Goal: Book appointment/travel/reservation

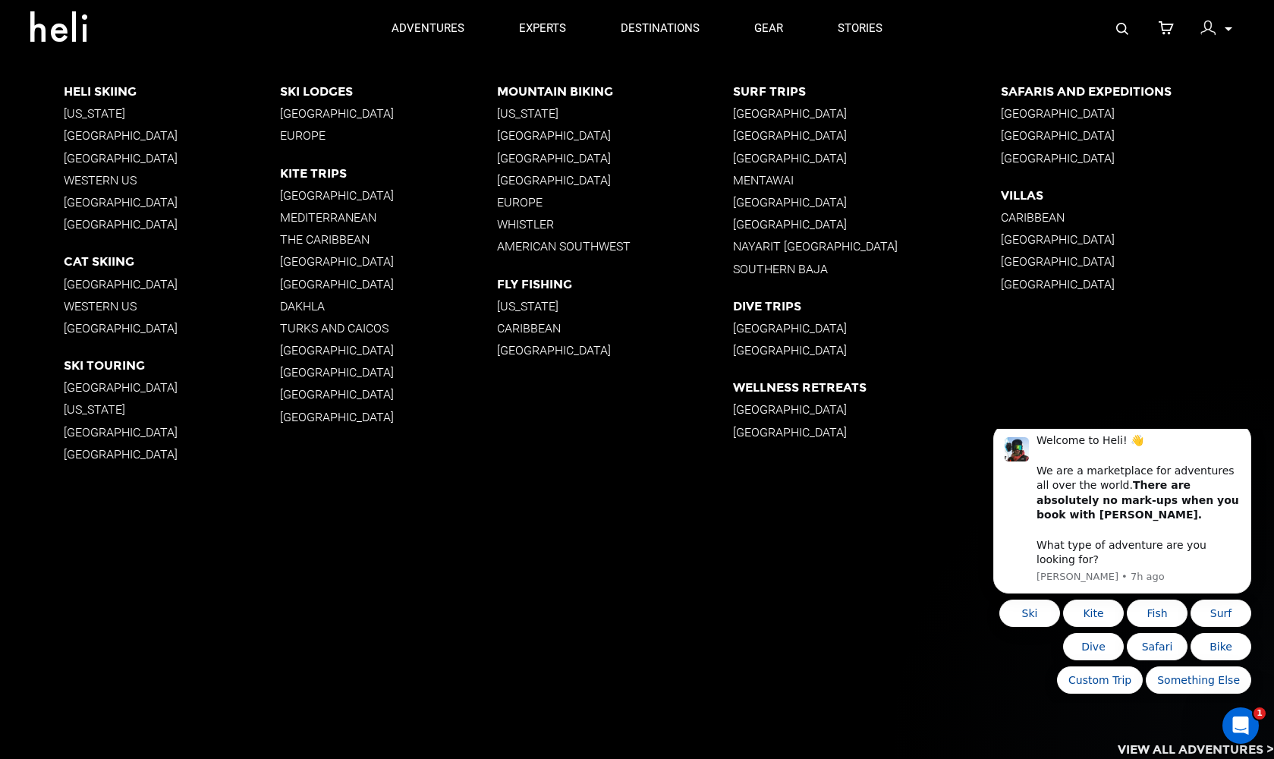
click at [140, 132] on p "[GEOGRAPHIC_DATA]" at bounding box center [172, 135] width 216 height 14
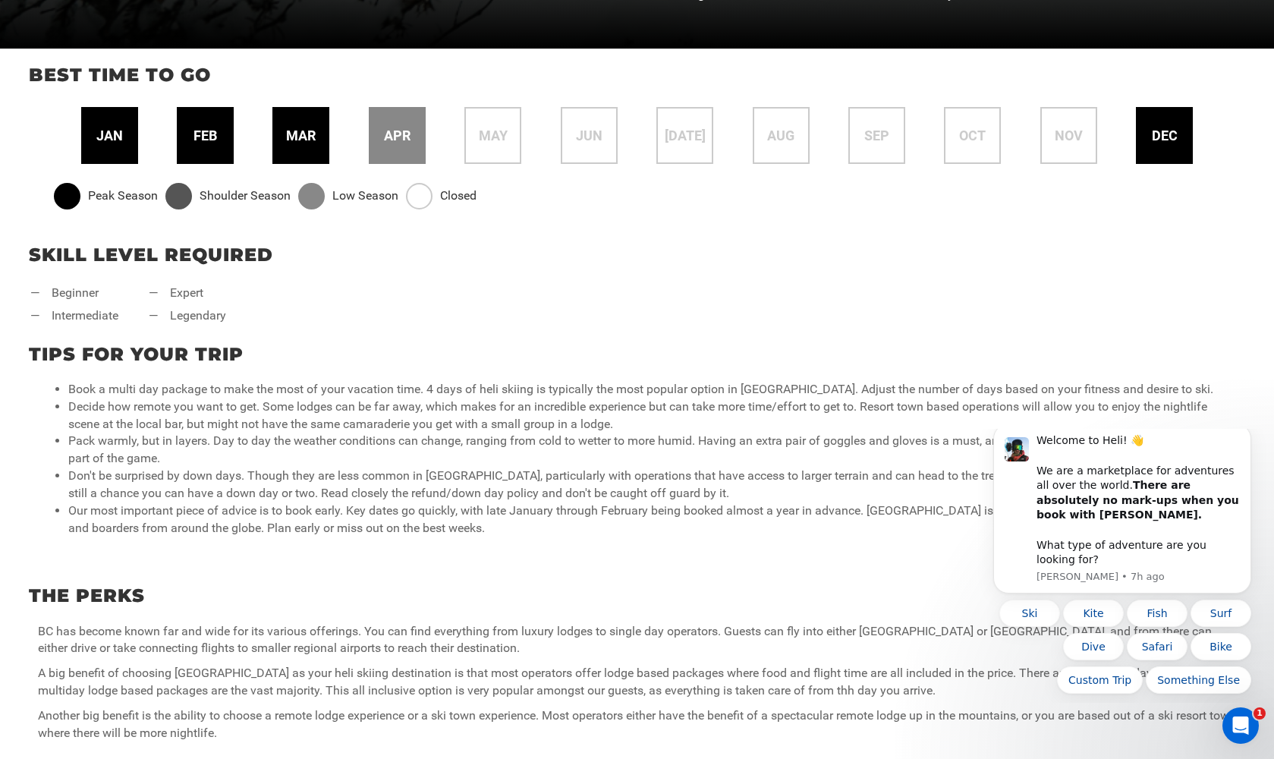
scroll to position [616, 0]
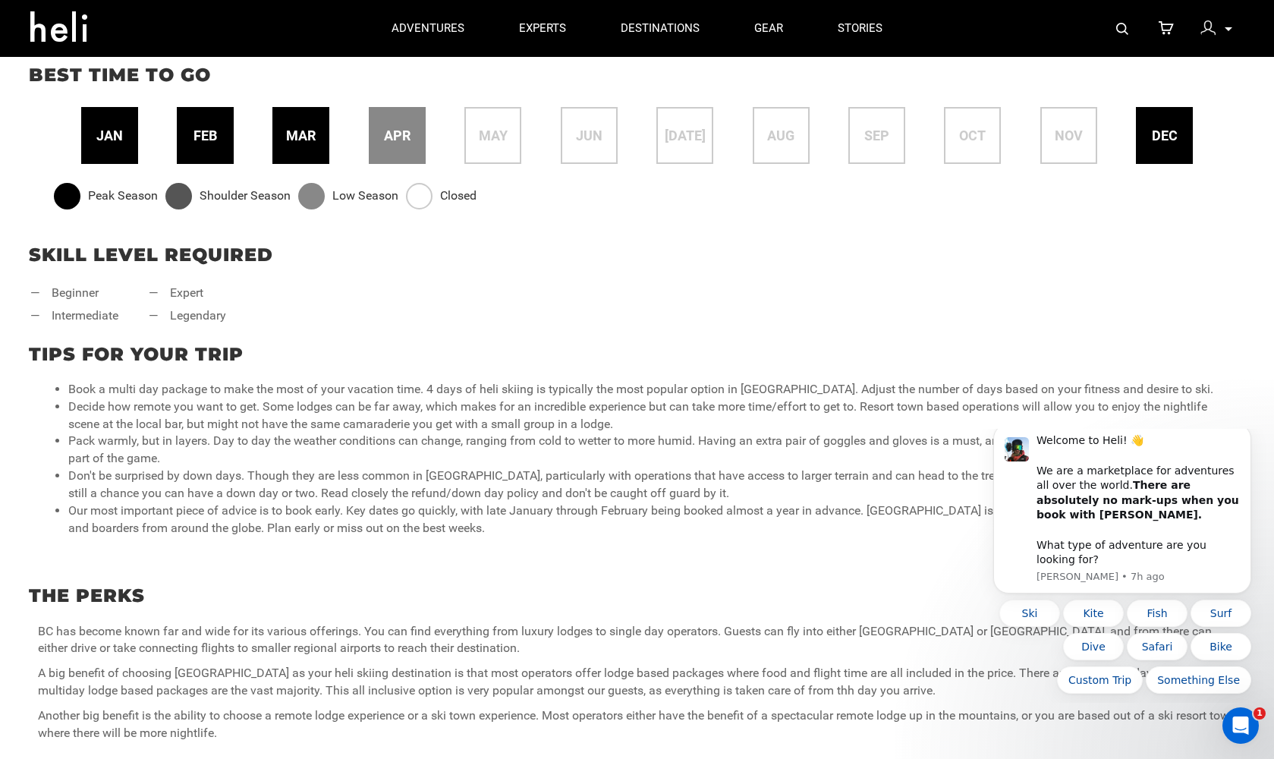
click at [210, 135] on span "feb" at bounding box center [206, 136] width 24 height 20
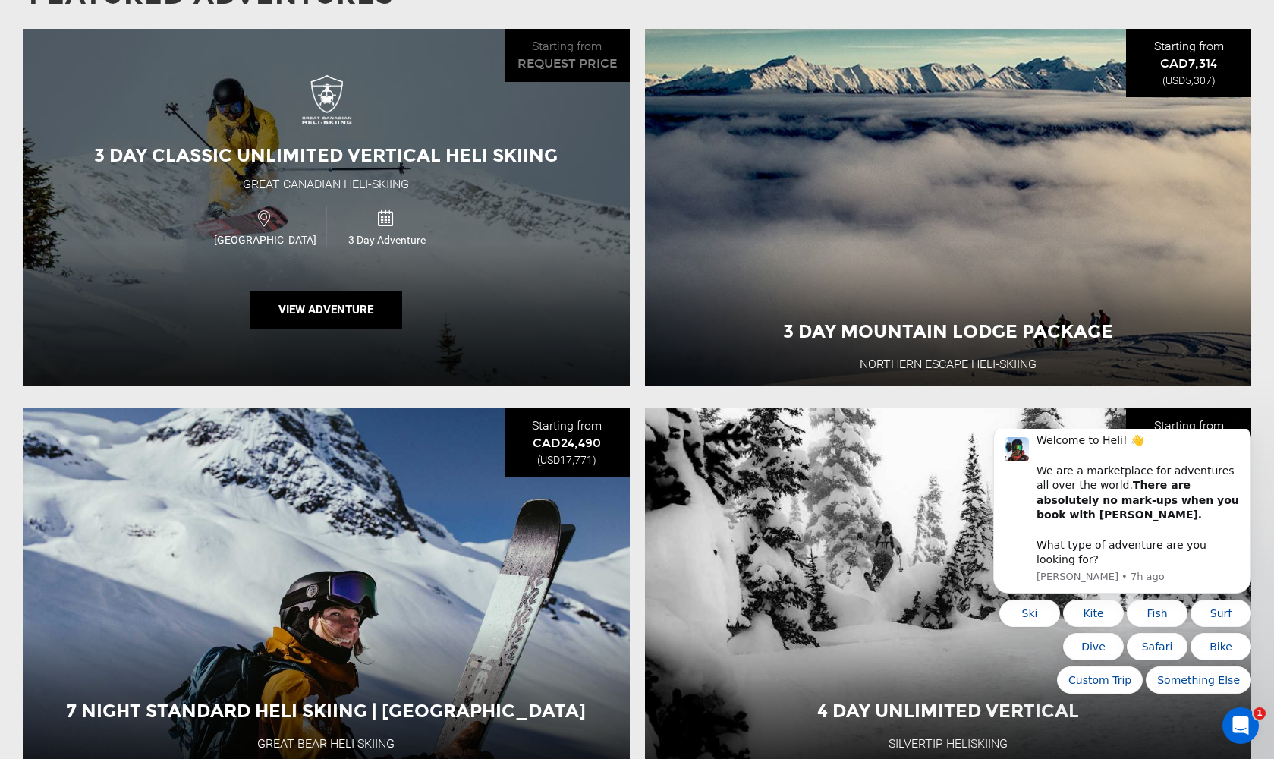
scroll to position [1453, 0]
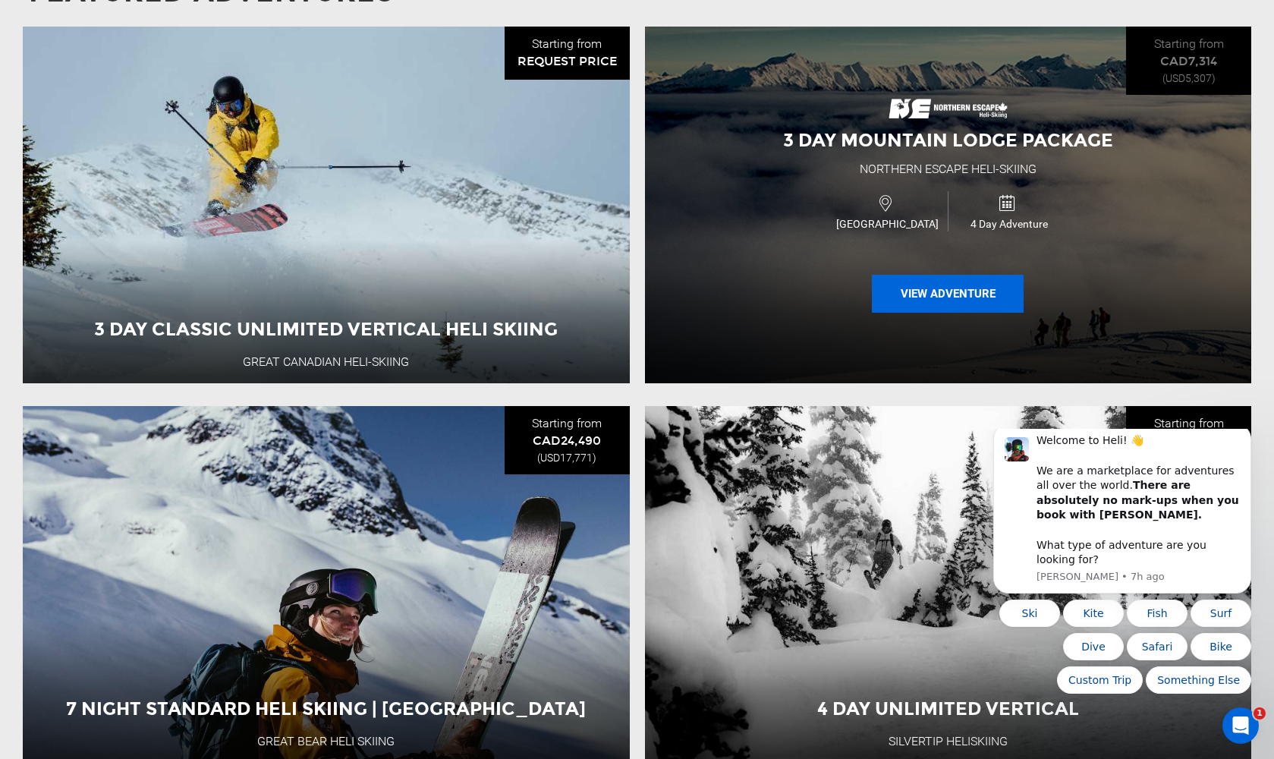
click at [927, 283] on button "View Adventure" at bounding box center [948, 294] width 152 height 38
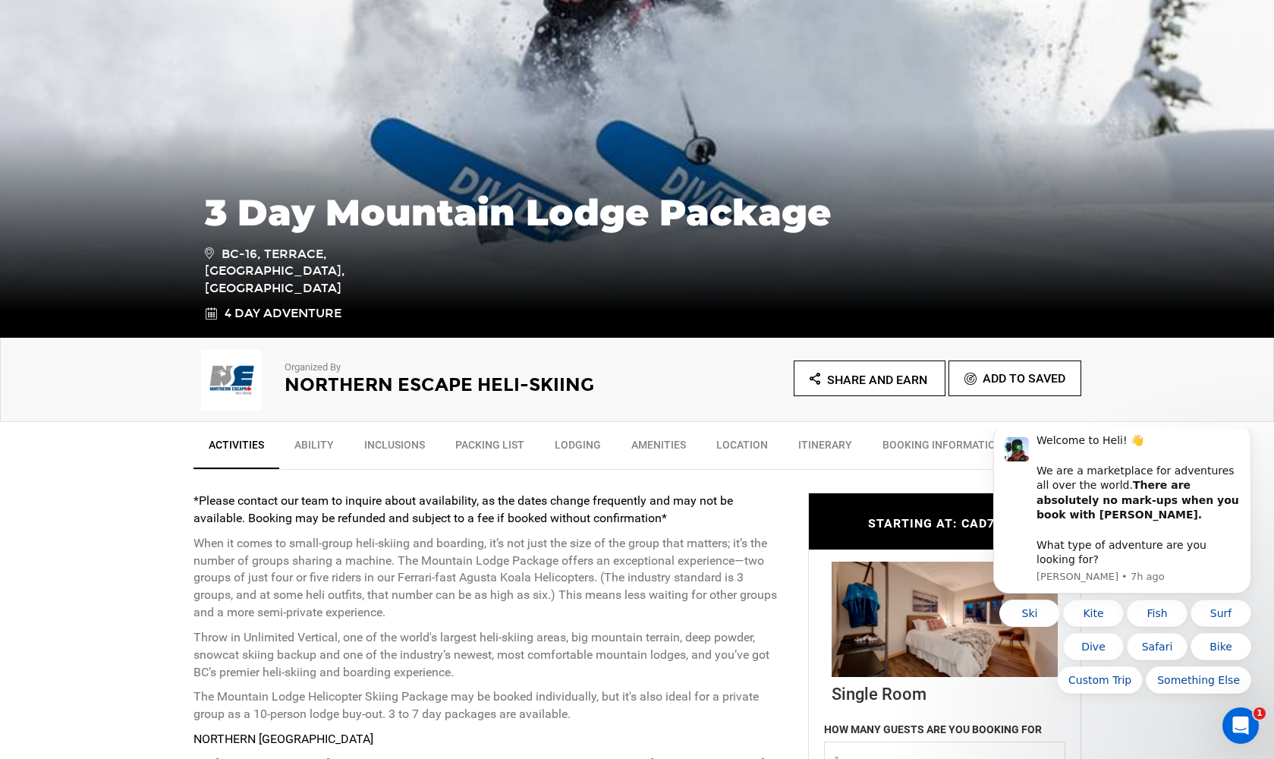
scroll to position [175, 0]
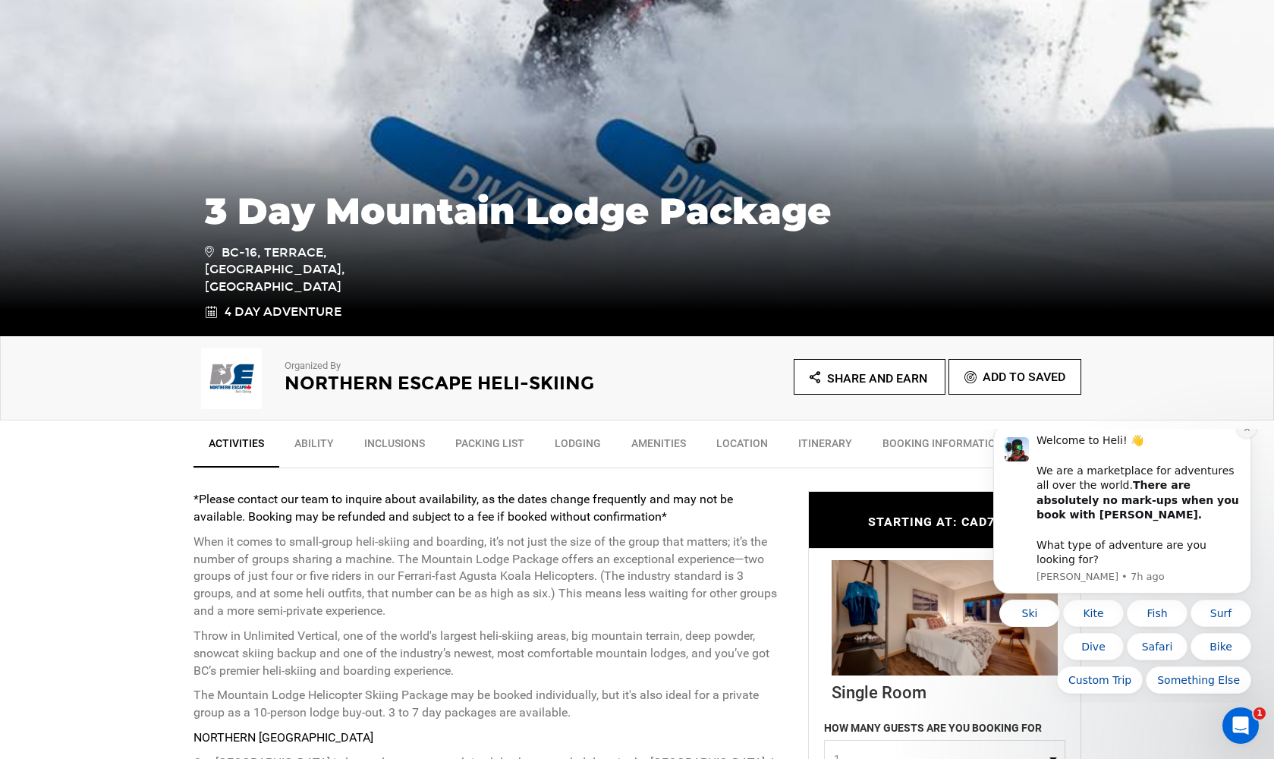
click at [1249, 431] on icon "Dismiss notification" at bounding box center [1246, 428] width 5 height 5
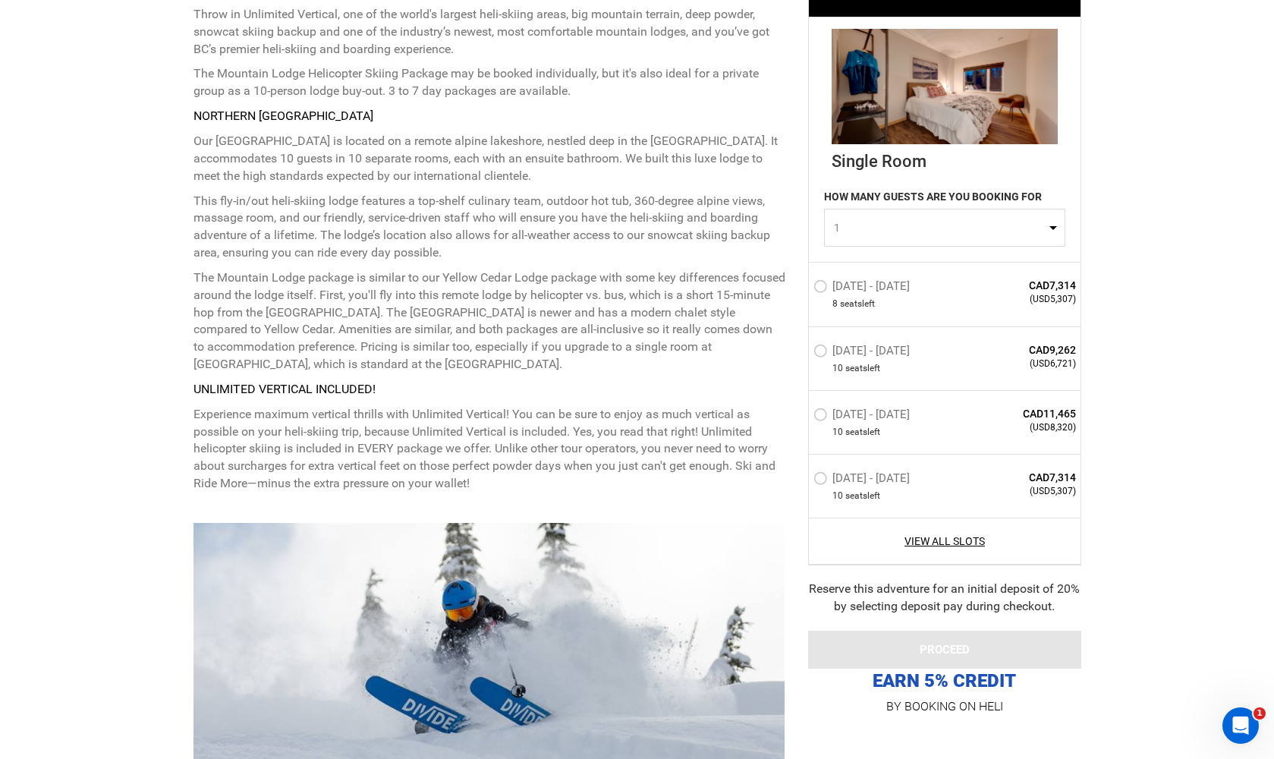
scroll to position [797, 0]
click at [945, 544] on link "View All Slots" at bounding box center [945, 541] width 263 height 15
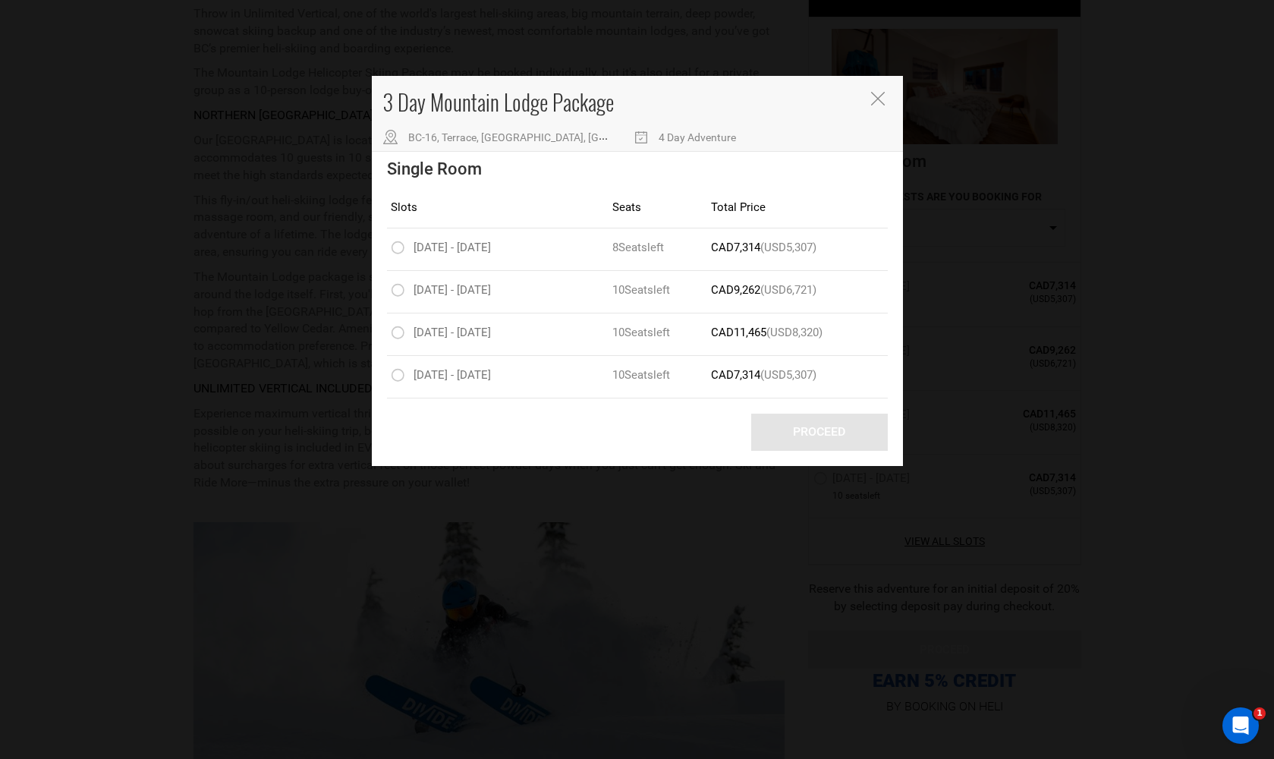
click at [877, 100] on icon "Close" at bounding box center [878, 99] width 14 height 14
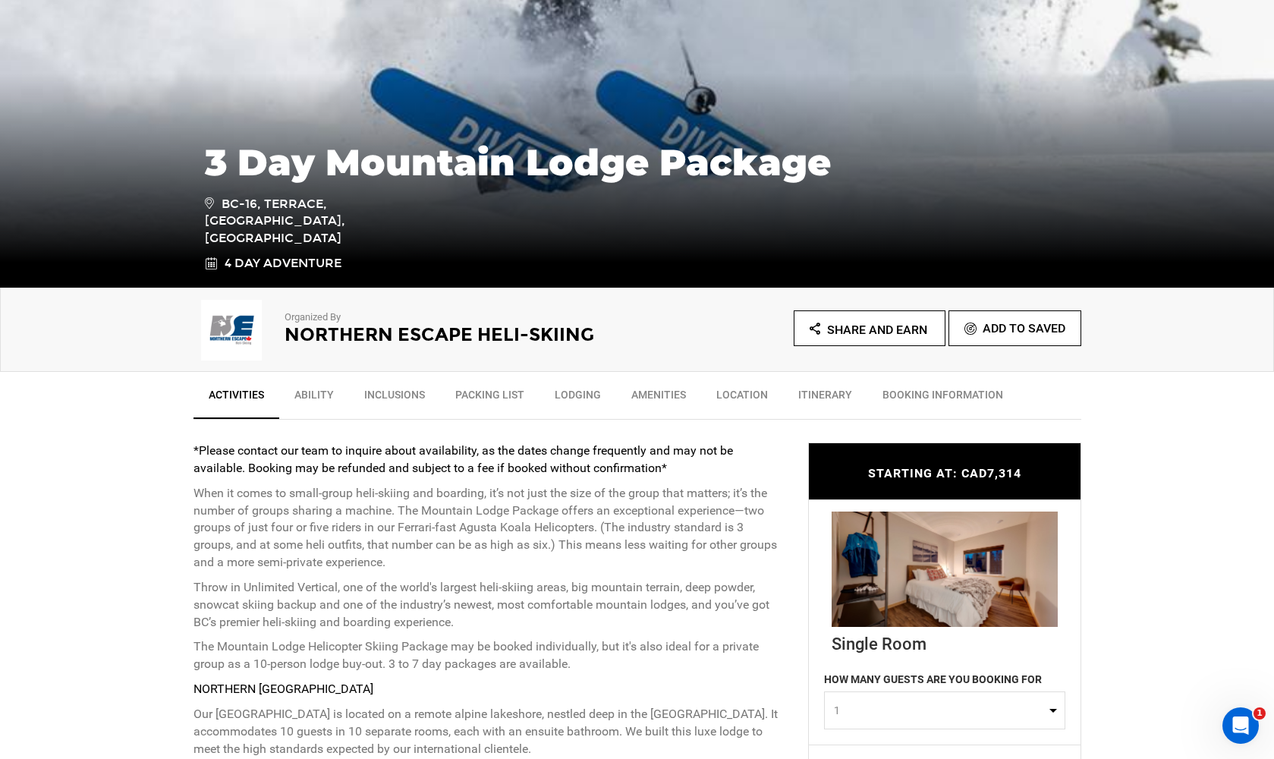
scroll to position [225, 0]
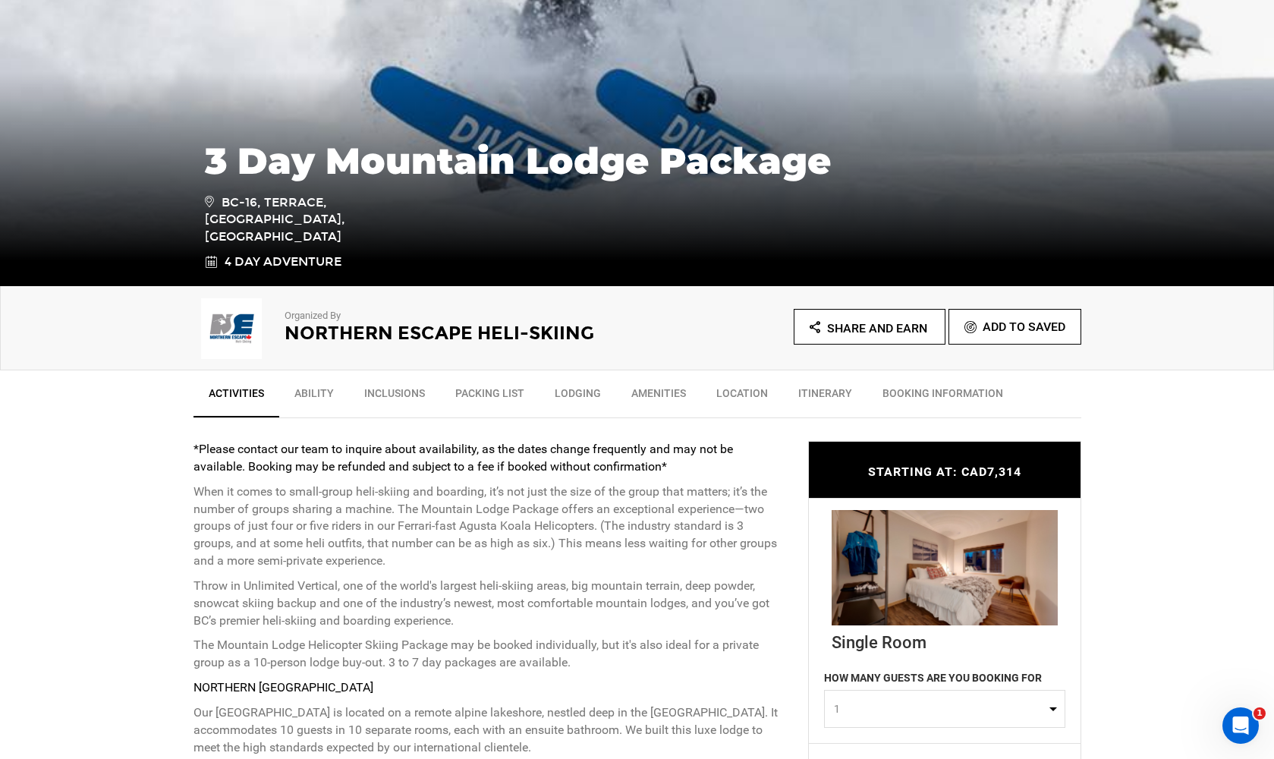
click at [732, 387] on link "Location" at bounding box center [742, 397] width 82 height 38
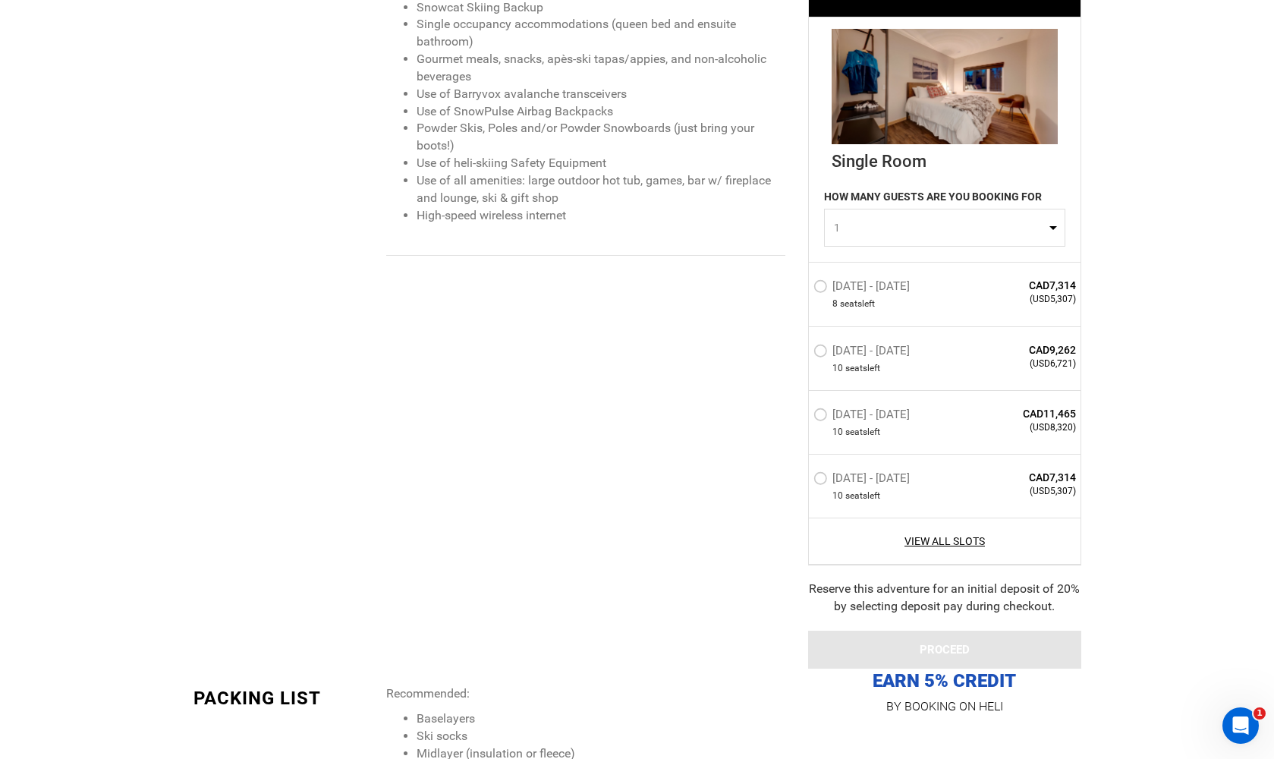
scroll to position [2008, 0]
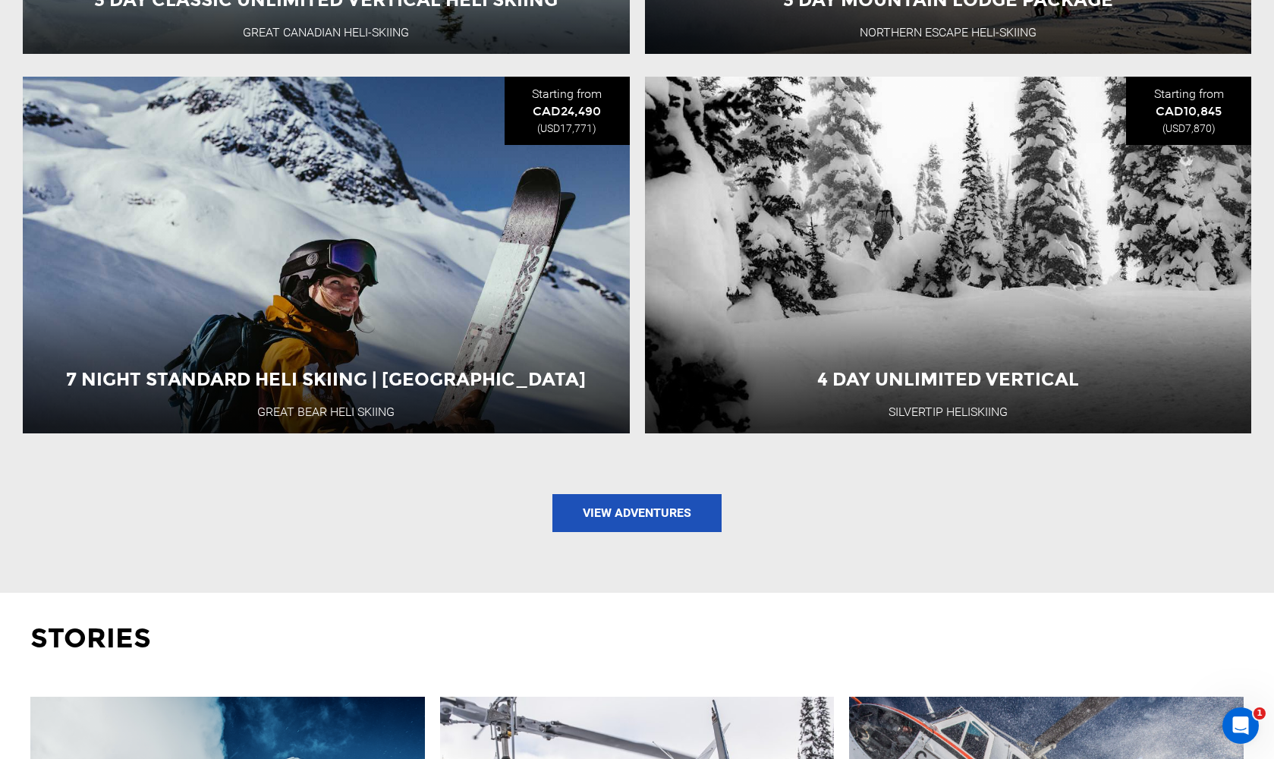
scroll to position [1809, 0]
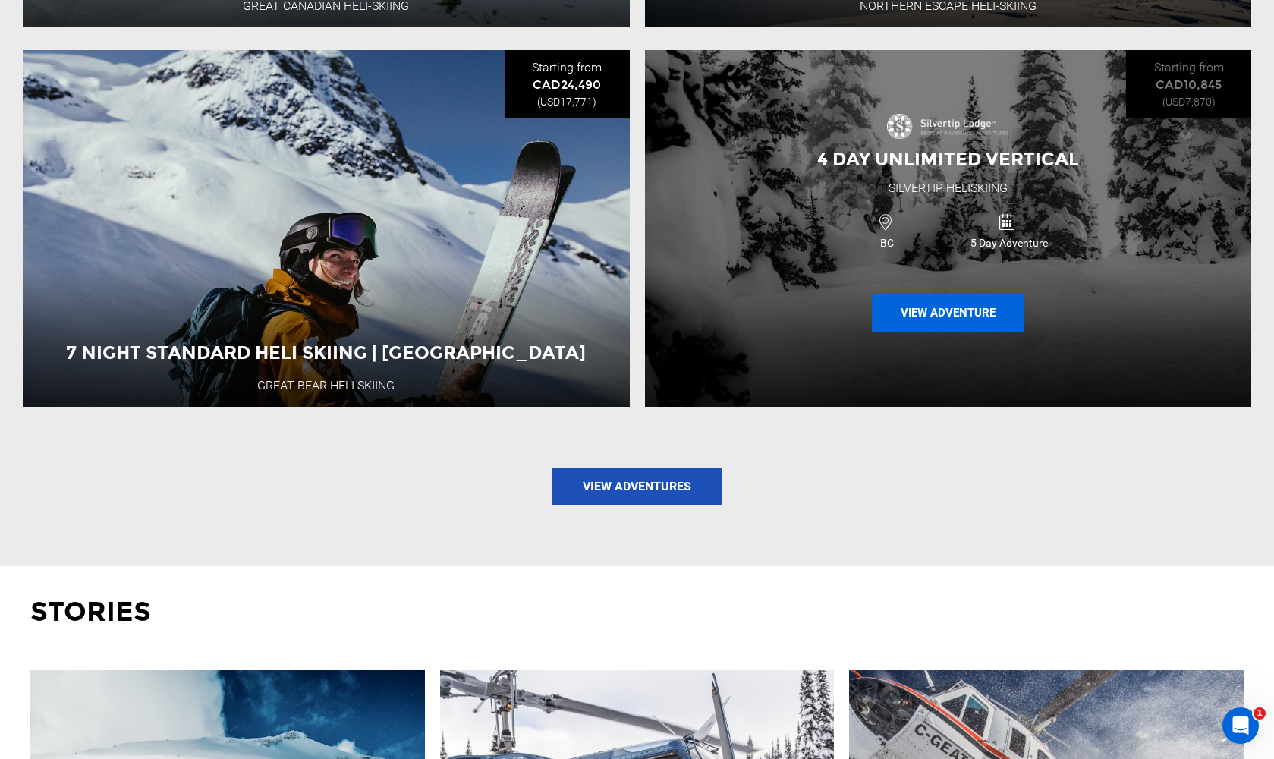
click at [946, 313] on button "View Adventure" at bounding box center [948, 313] width 152 height 38
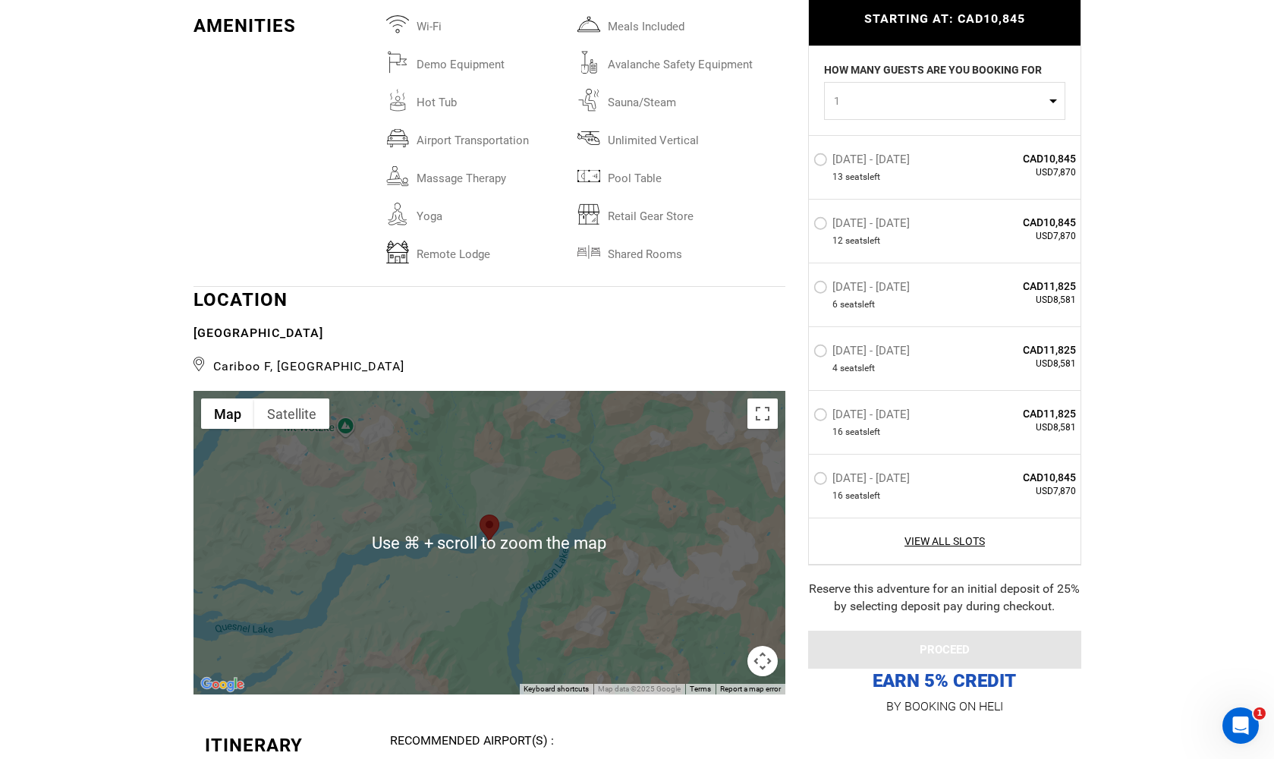
scroll to position [3104, 0]
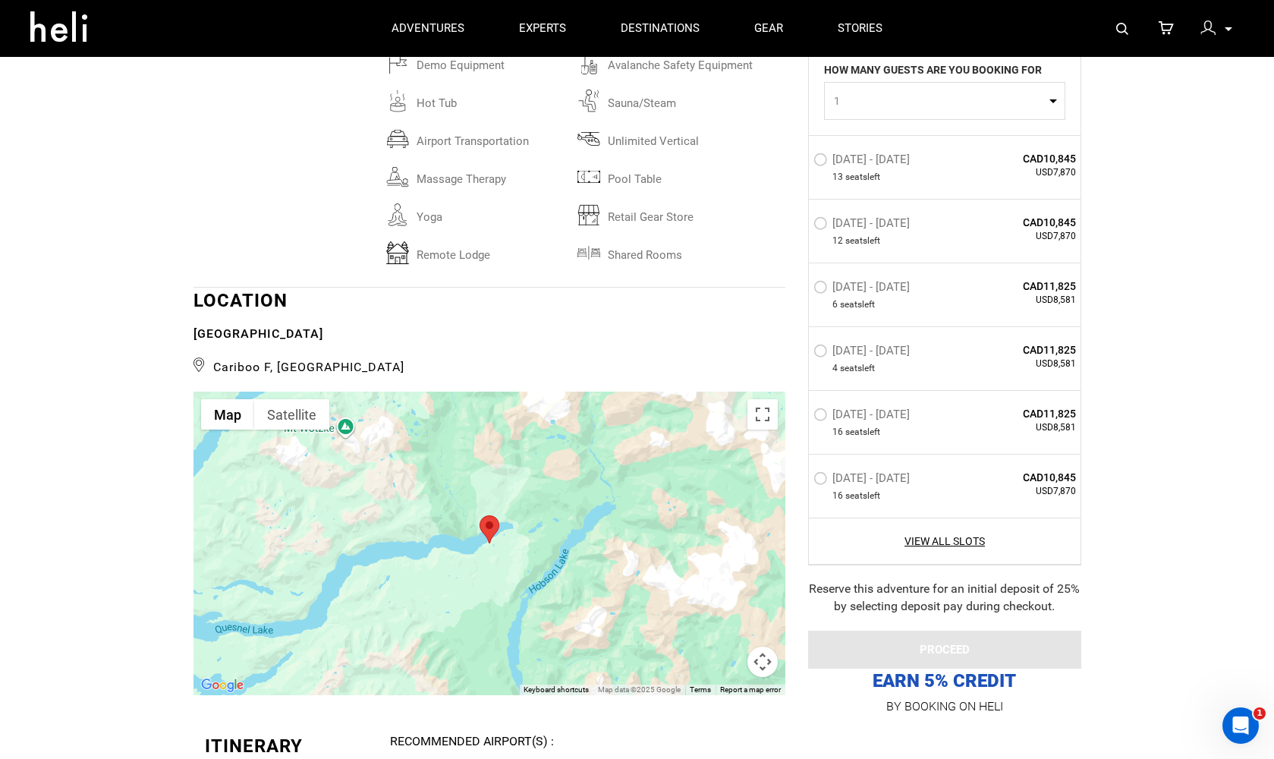
click at [696, 494] on div at bounding box center [490, 544] width 592 height 304
click at [764, 647] on button "Map camera controls" at bounding box center [763, 662] width 30 height 30
click at [729, 647] on button "Zoom out" at bounding box center [725, 662] width 30 height 30
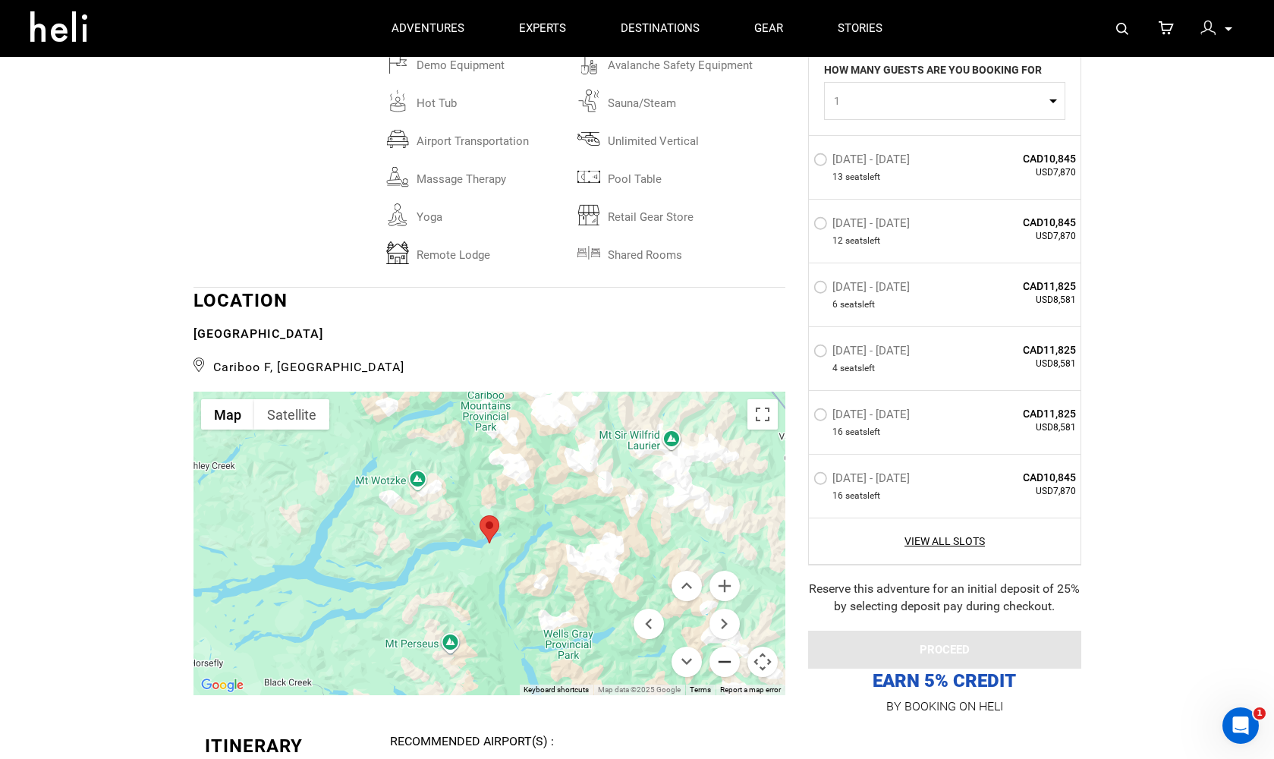
click at [729, 647] on button "Zoom out" at bounding box center [725, 662] width 30 height 30
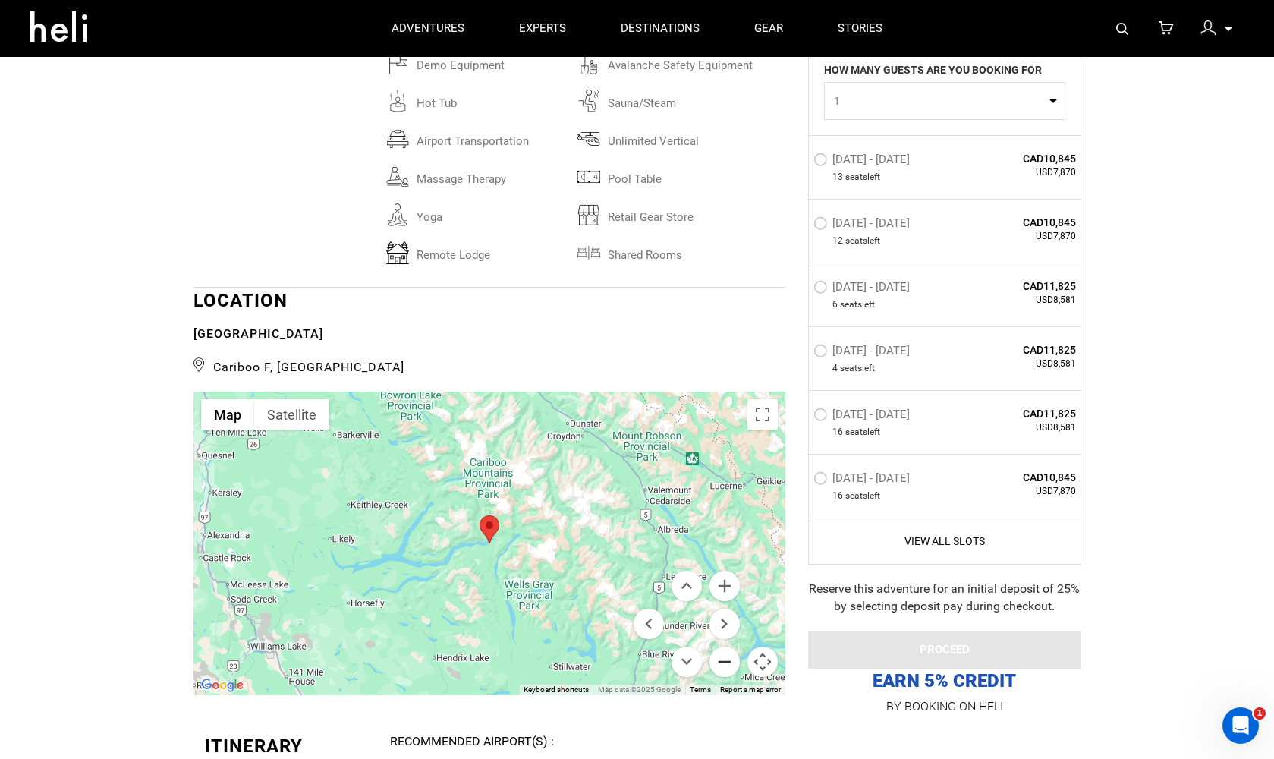
click at [729, 647] on button "Zoom out" at bounding box center [725, 662] width 30 height 30
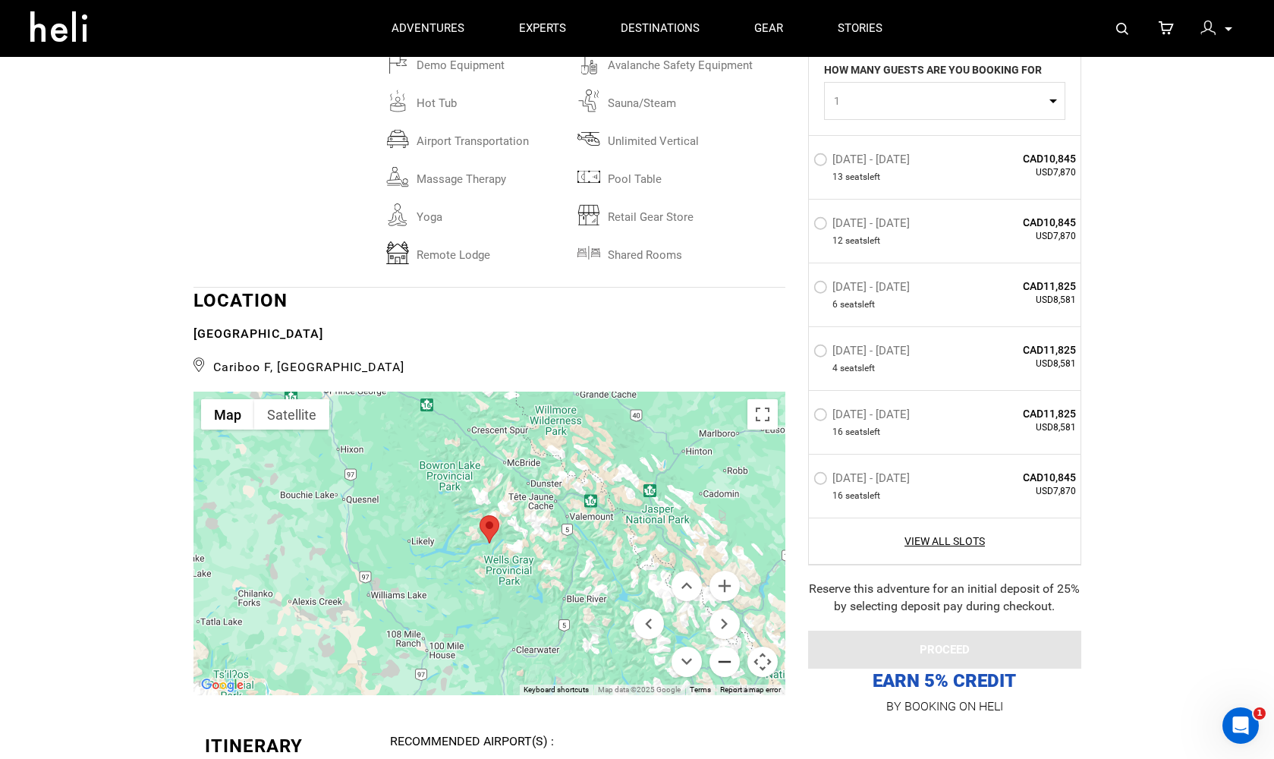
click at [729, 647] on button "Zoom out" at bounding box center [725, 662] width 30 height 30
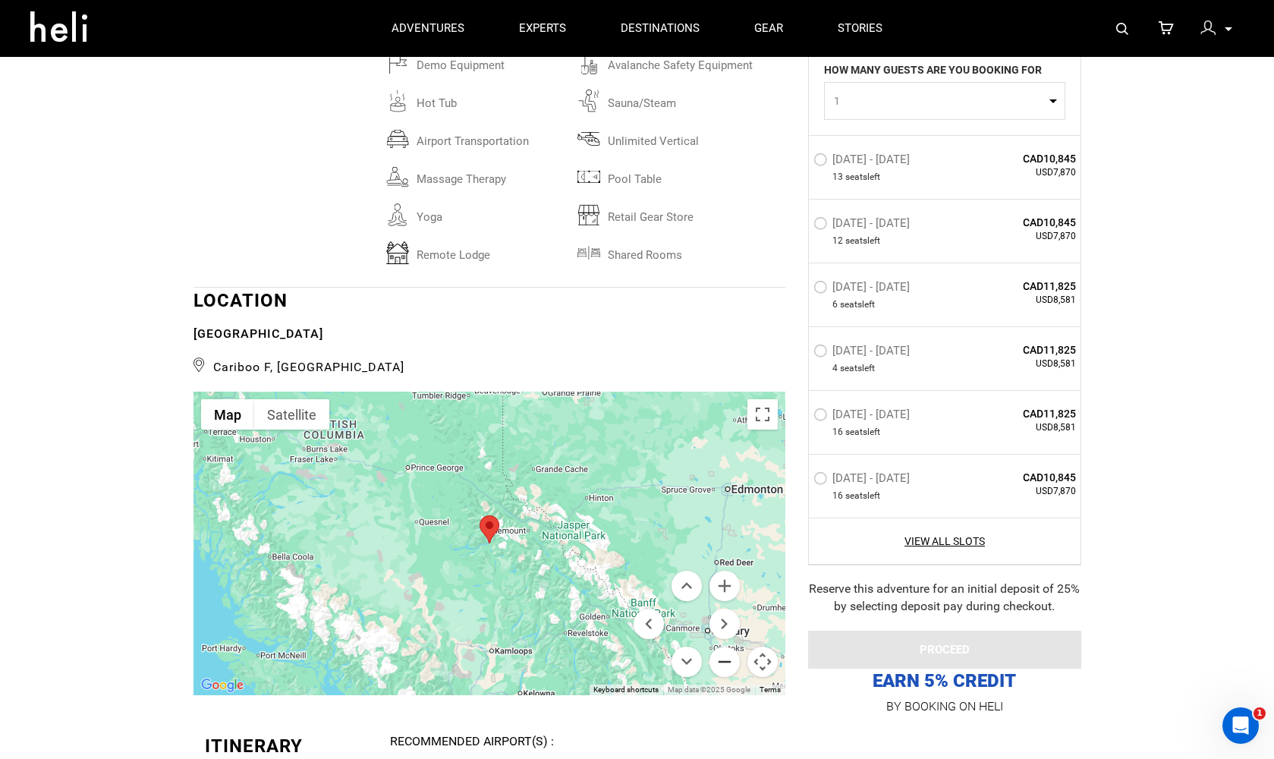
click at [729, 647] on button "Zoom out" at bounding box center [725, 662] width 30 height 30
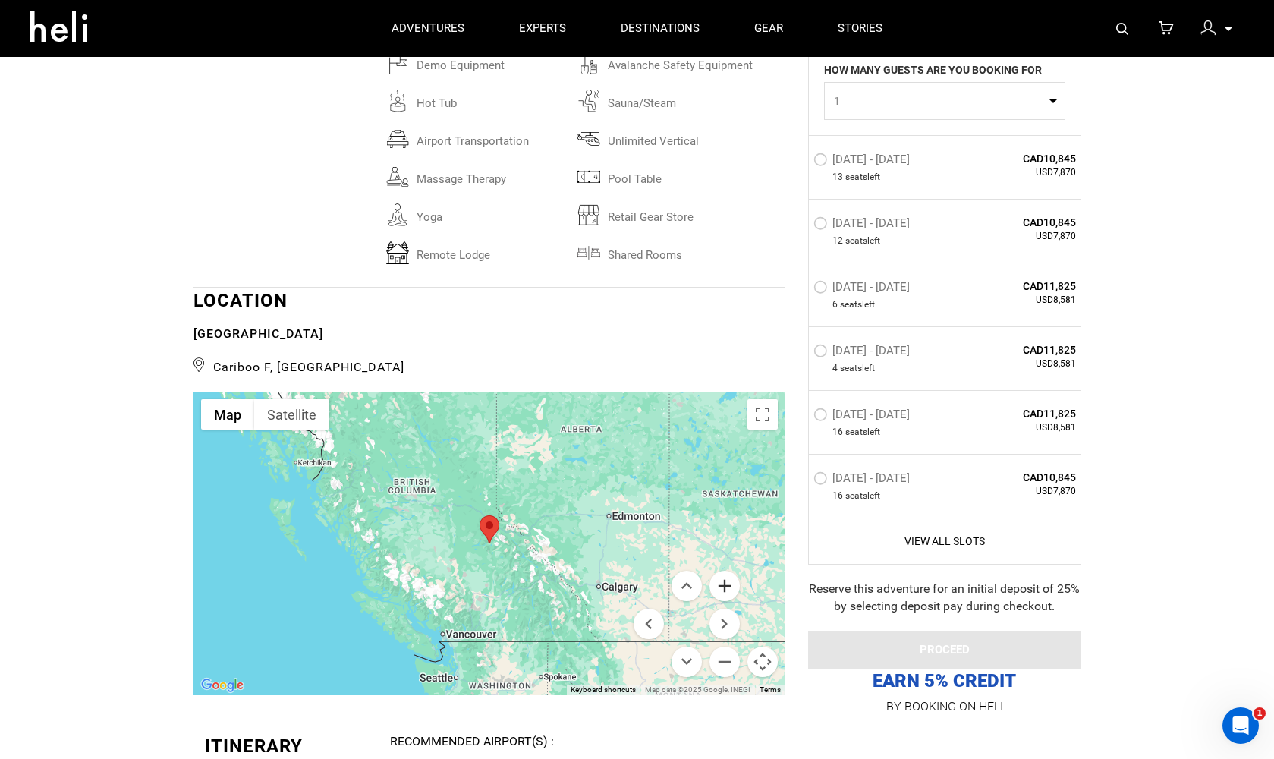
click at [733, 571] on button "Zoom in" at bounding box center [725, 586] width 30 height 30
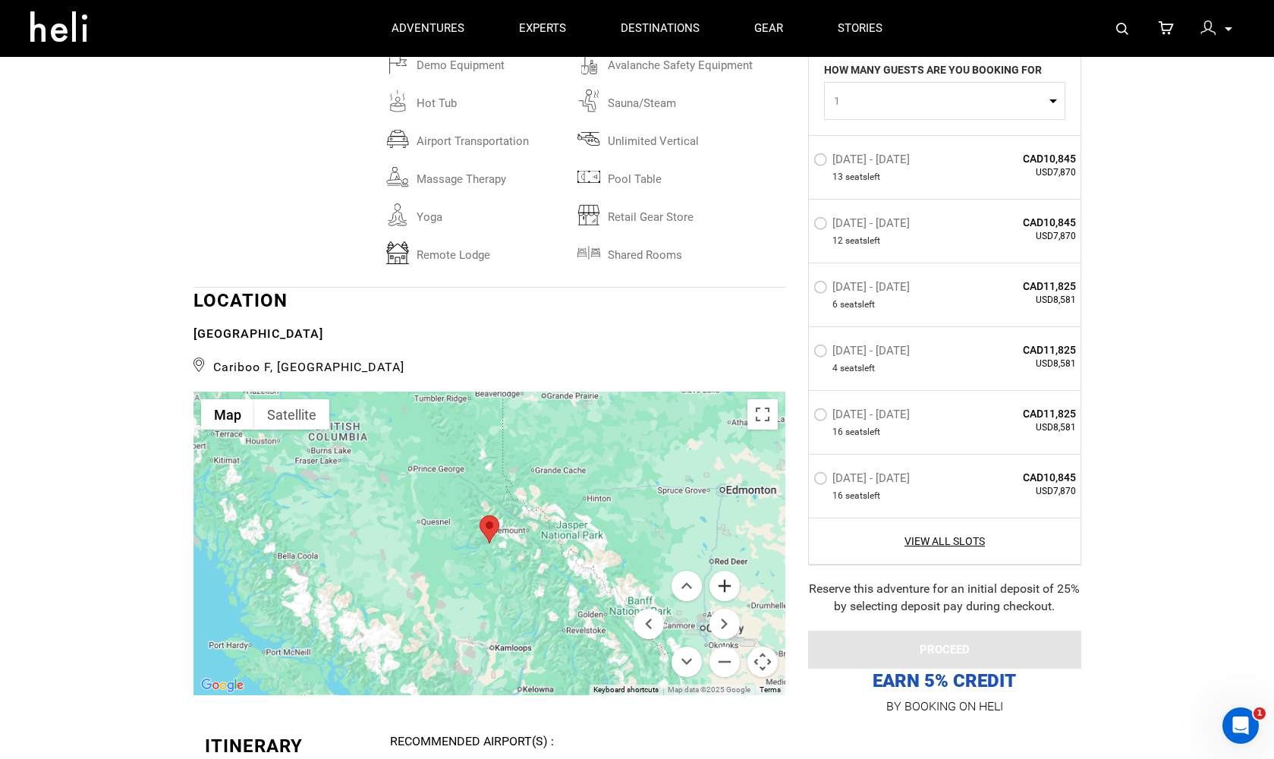
click at [734, 571] on button "Zoom in" at bounding box center [725, 586] width 30 height 30
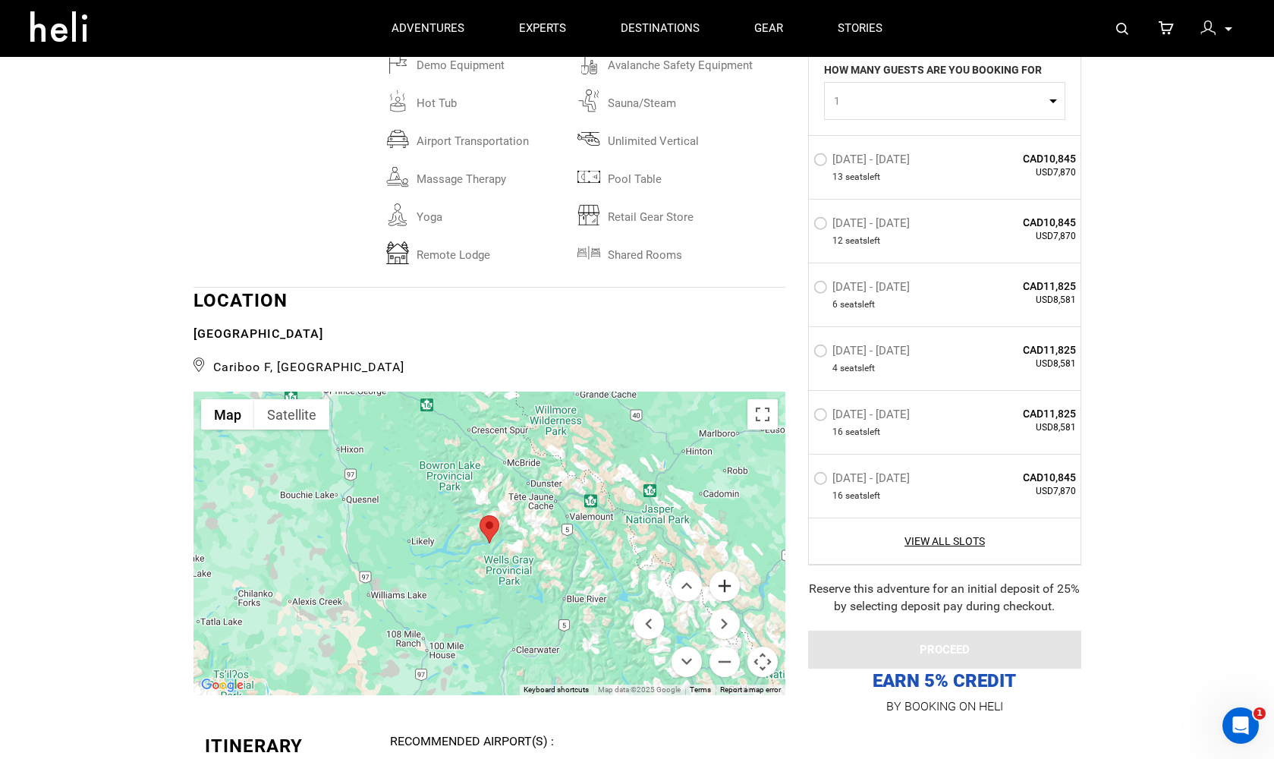
click at [734, 571] on button "Zoom in" at bounding box center [725, 586] width 30 height 30
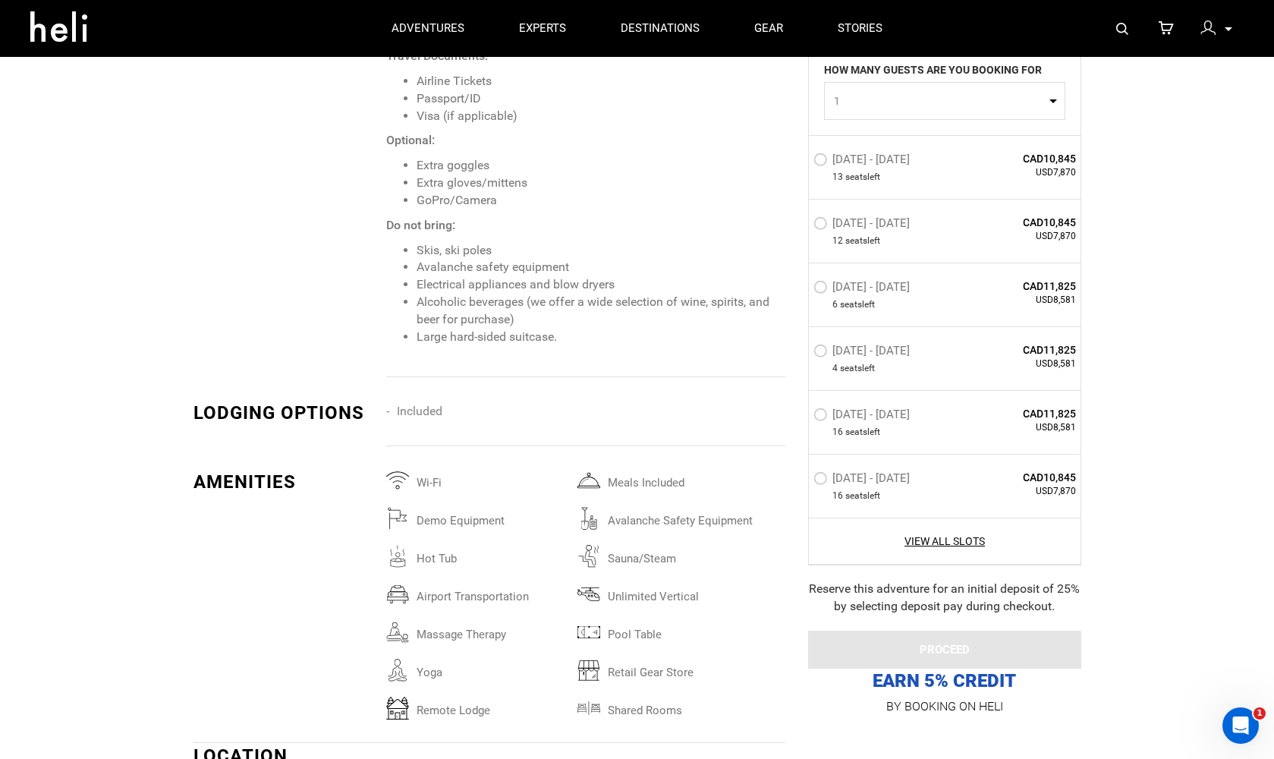
scroll to position [2648, 1]
click at [1039, 102] on span "1" at bounding box center [940, 100] width 212 height 15
click at [891, 165] on link "2" at bounding box center [945, 164] width 240 height 27
select select "2"
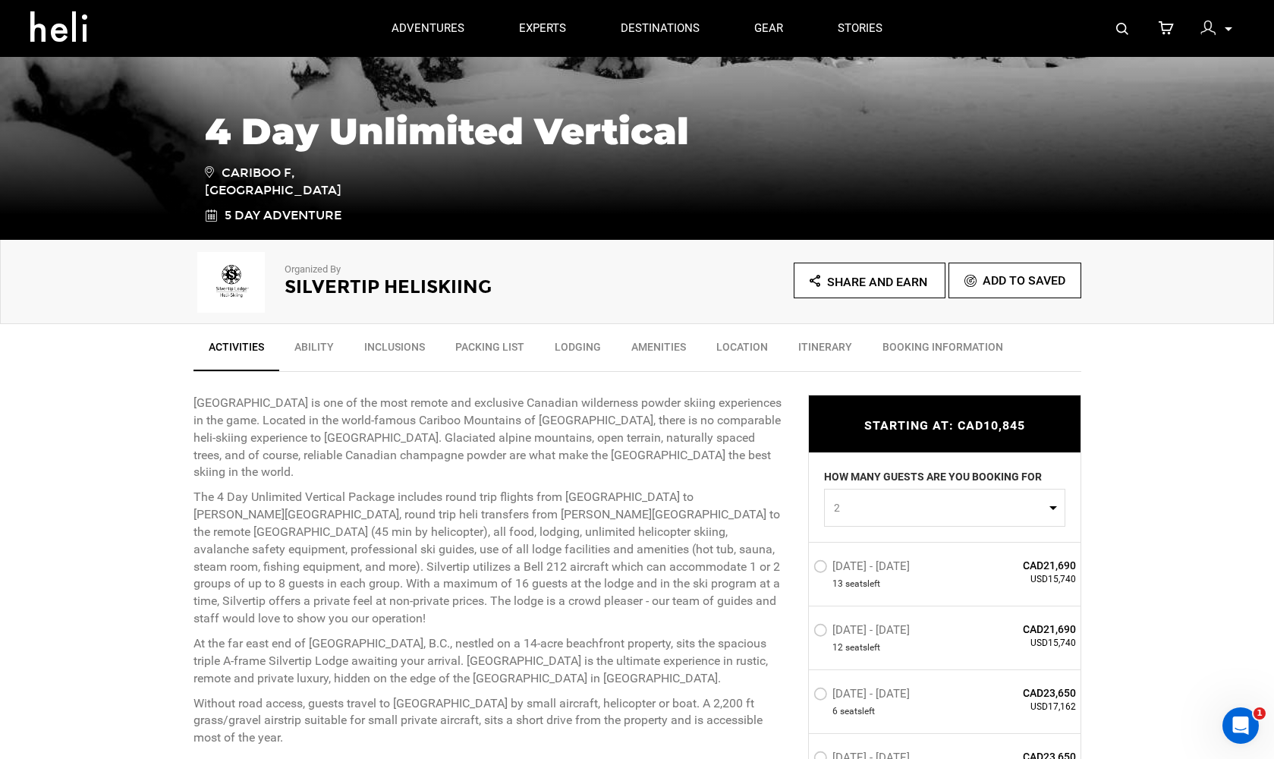
scroll to position [269, 0]
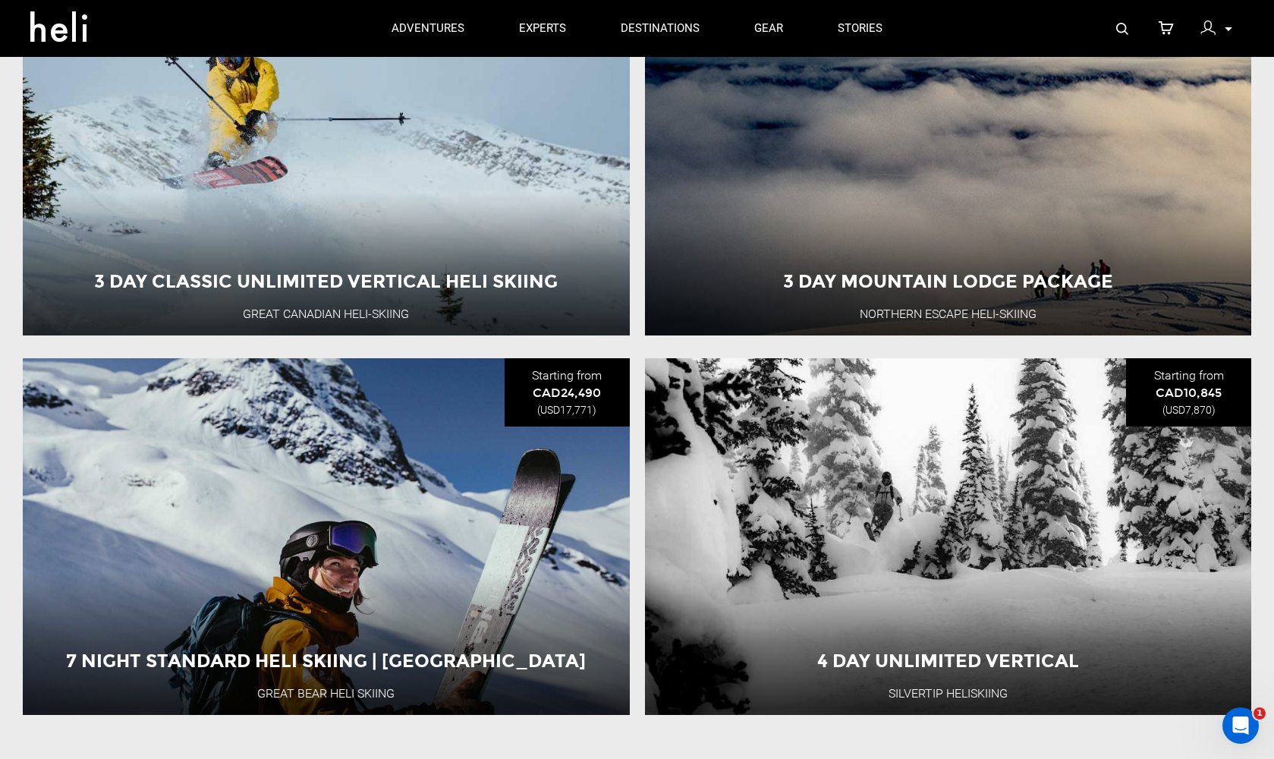
scroll to position [1500, 0]
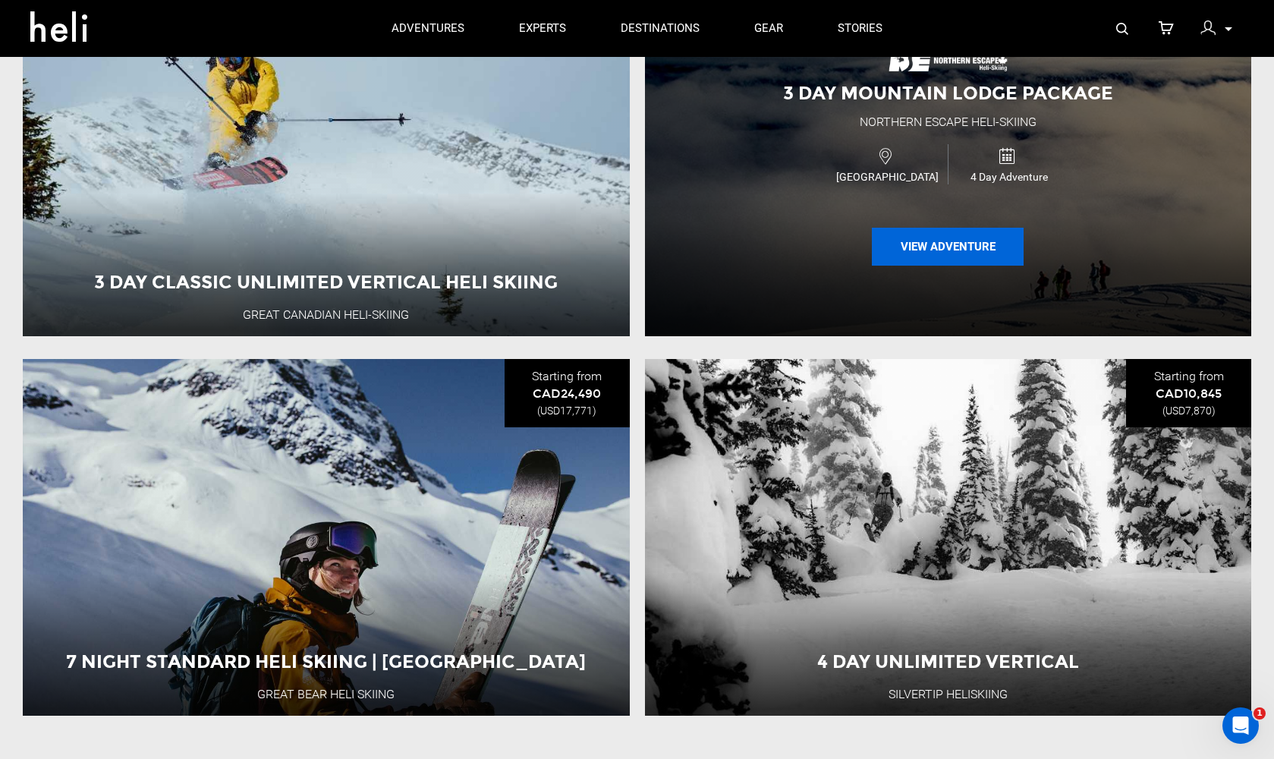
click at [915, 237] on button "View Adventure" at bounding box center [948, 247] width 152 height 38
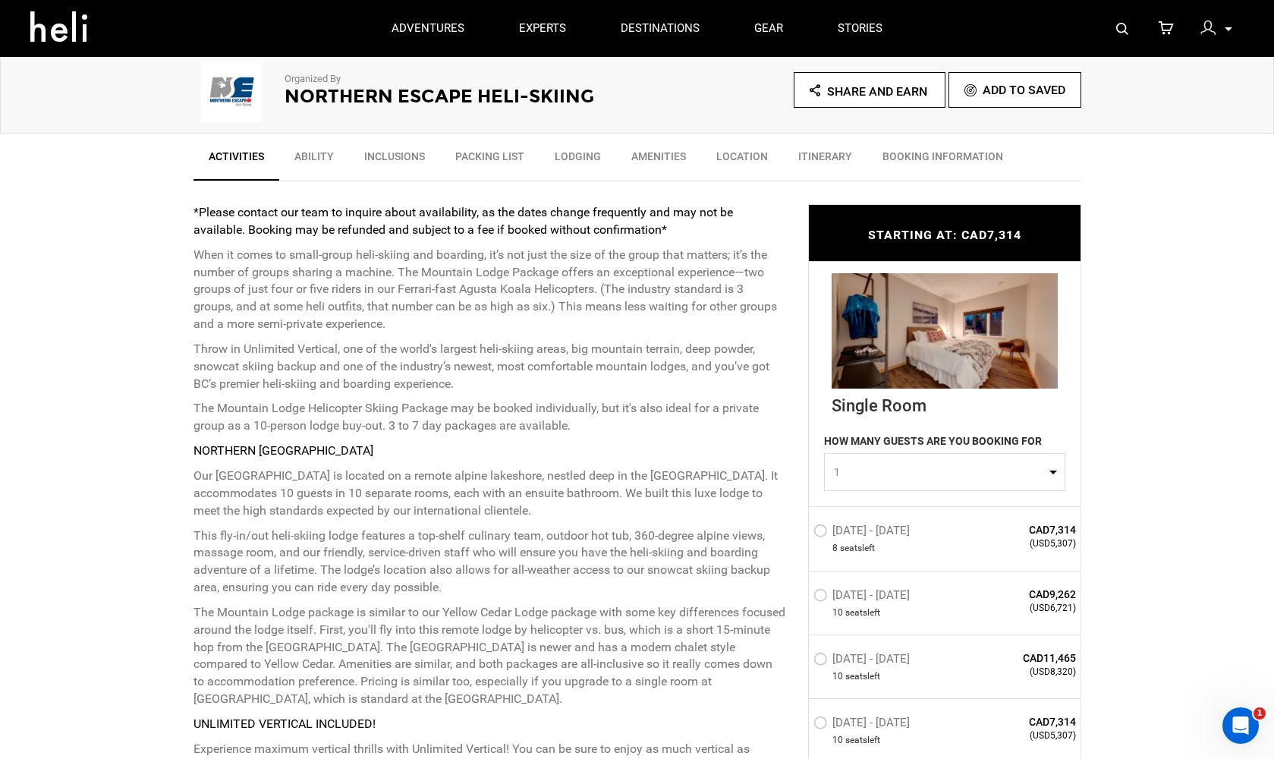
scroll to position [461, 0]
click at [1012, 475] on span "1" at bounding box center [940, 473] width 212 height 15
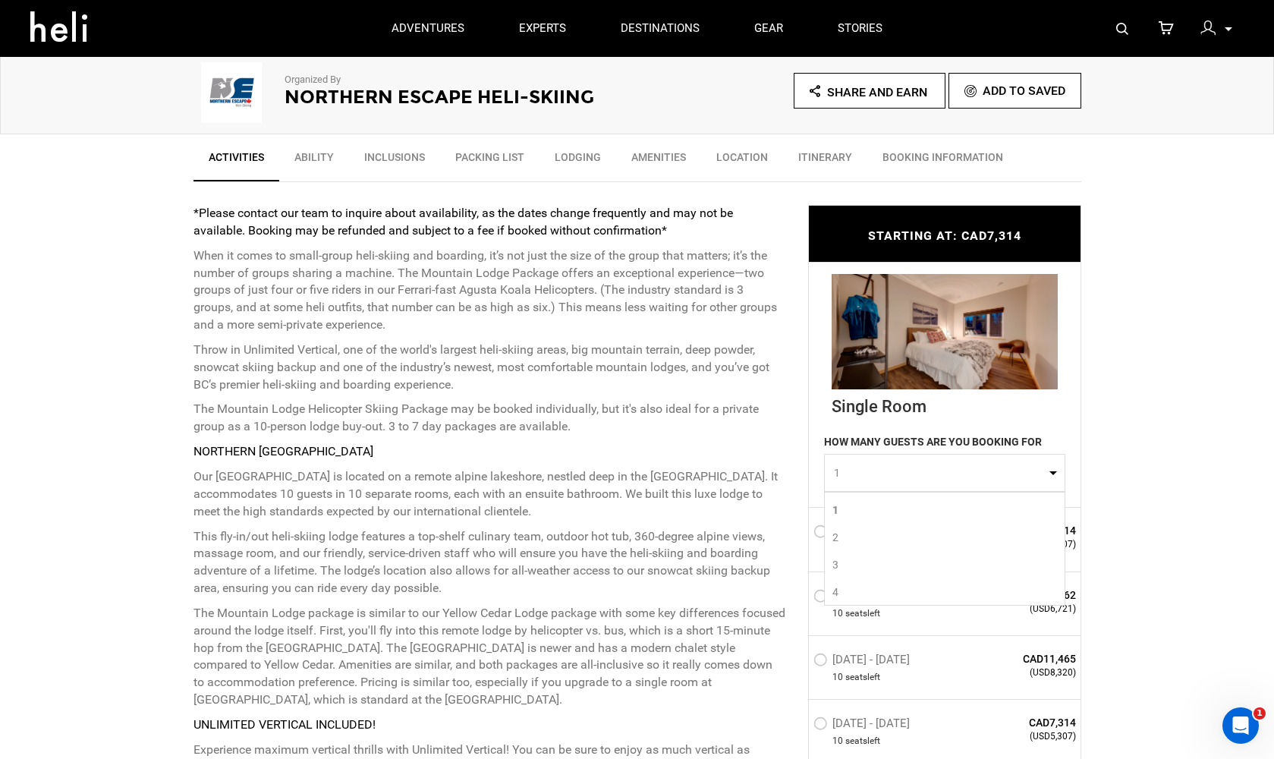
click at [920, 532] on link "2" at bounding box center [945, 537] width 240 height 27
select select "2"
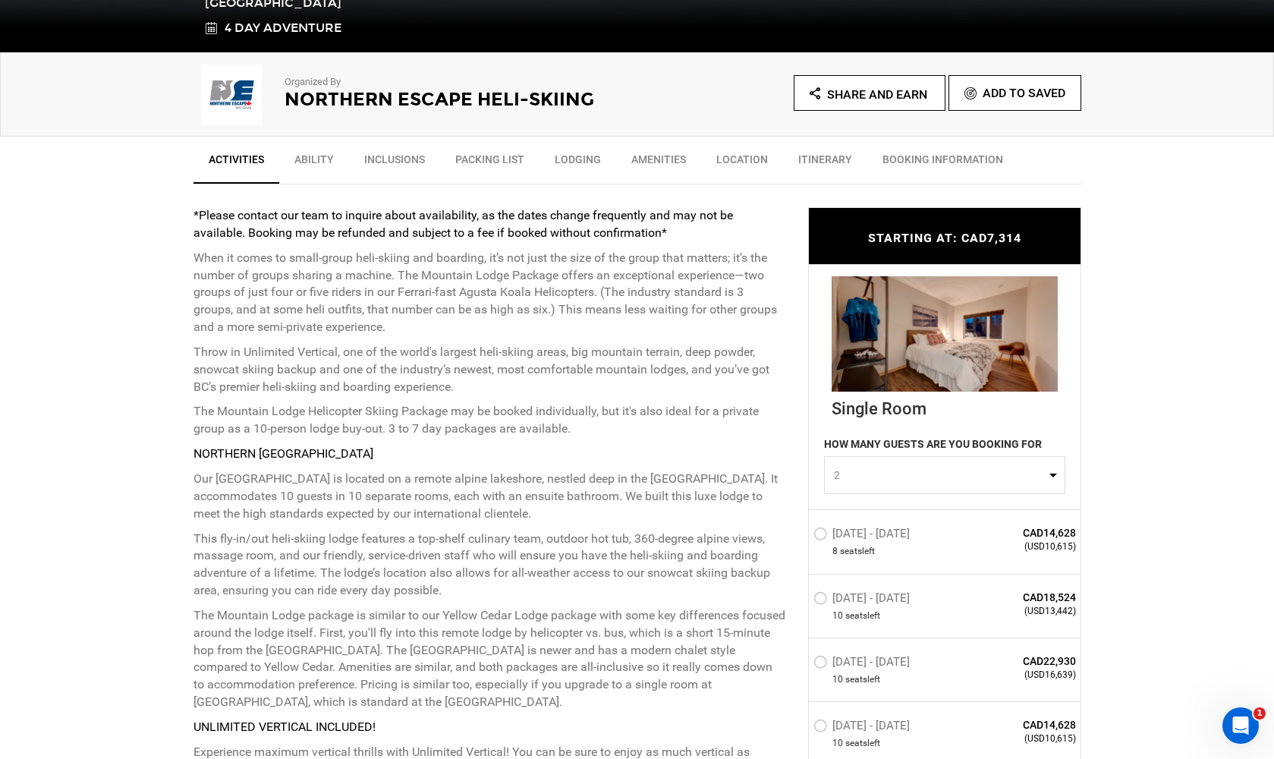
scroll to position [464, 0]
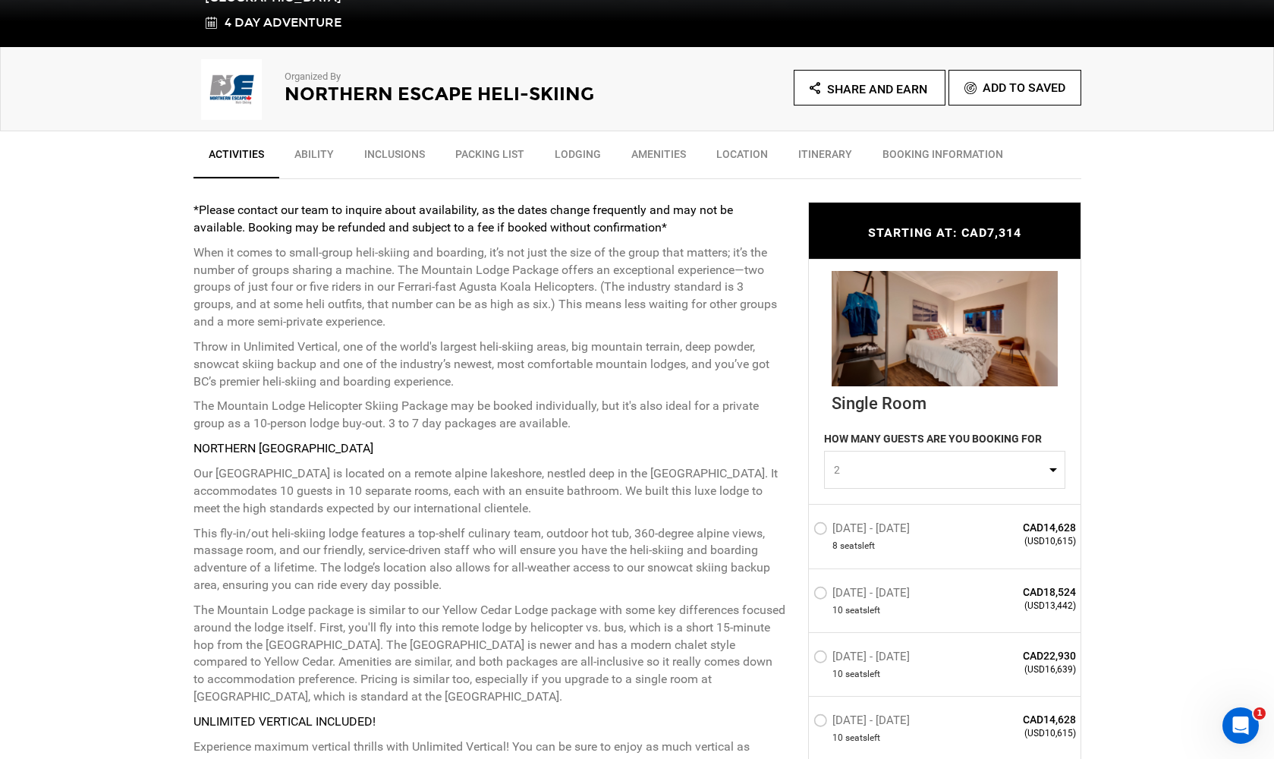
click at [590, 153] on link "Lodging" at bounding box center [578, 158] width 77 height 38
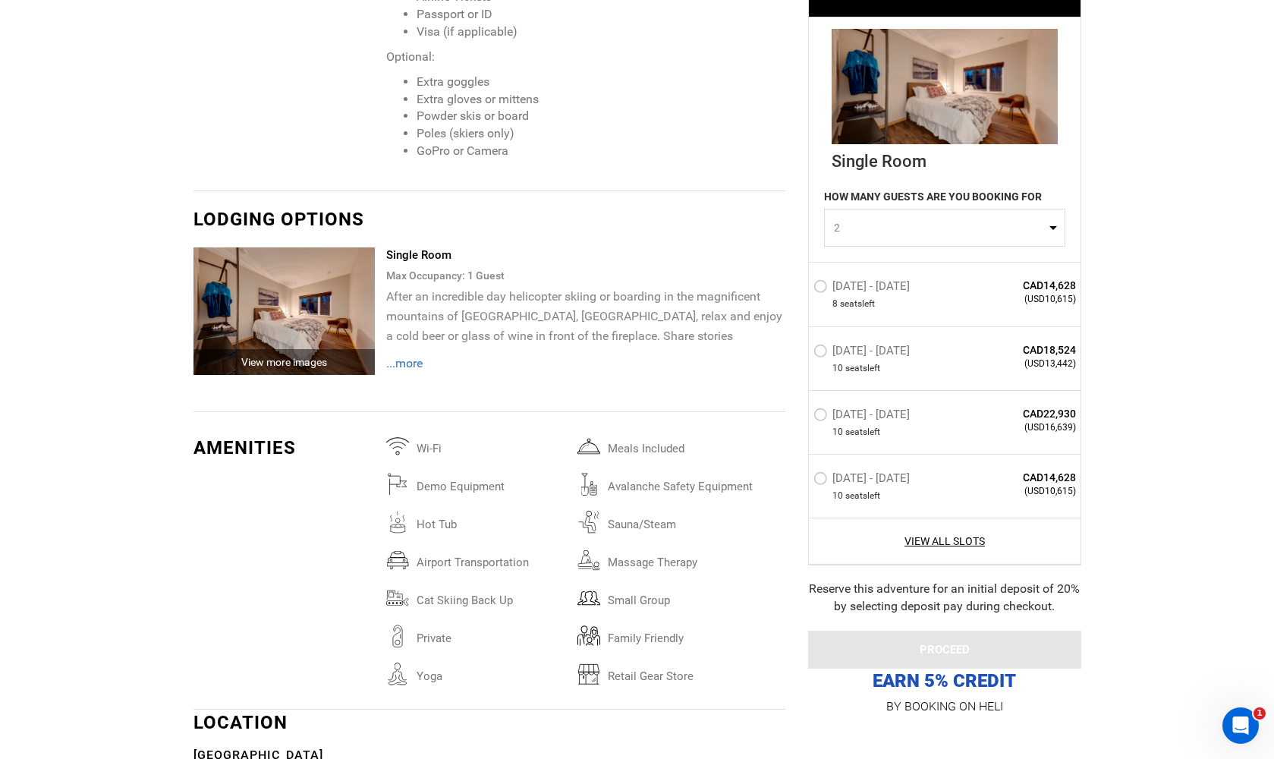
scroll to position [3142, 0]
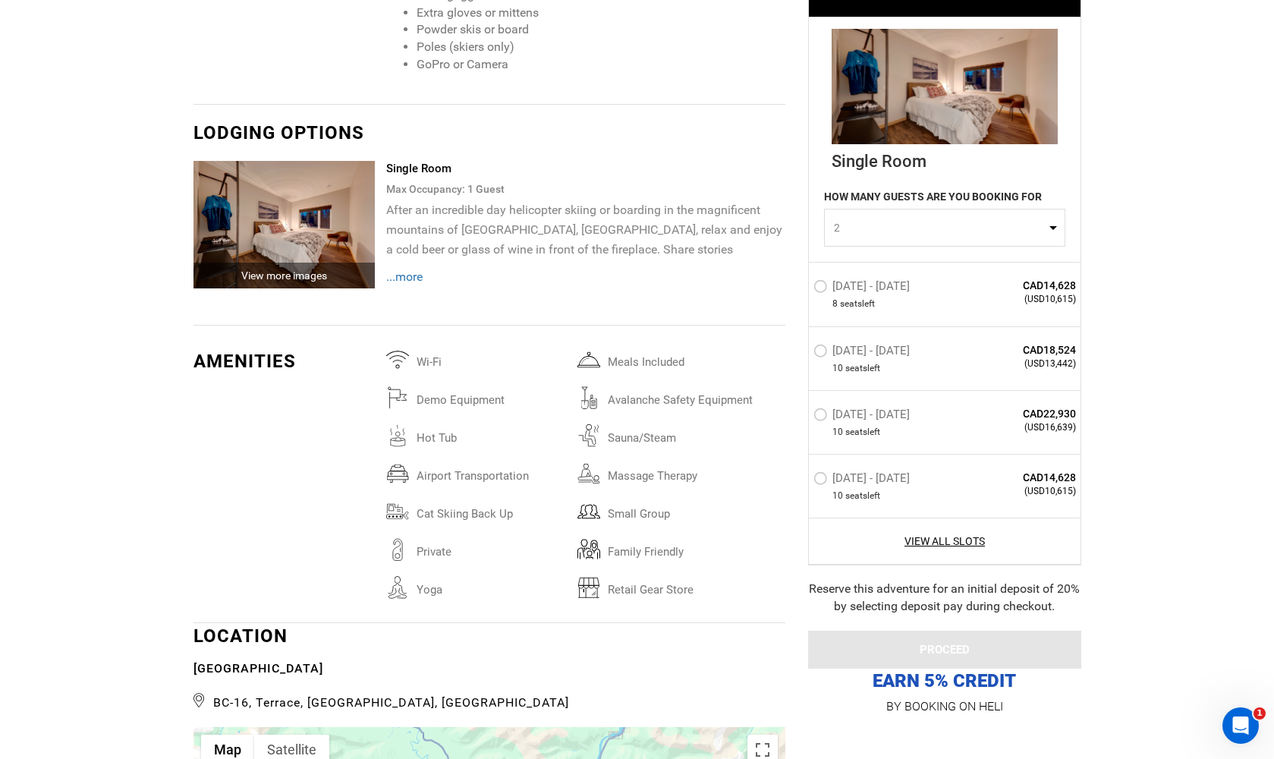
click at [313, 263] on div "View more images" at bounding box center [285, 276] width 182 height 26
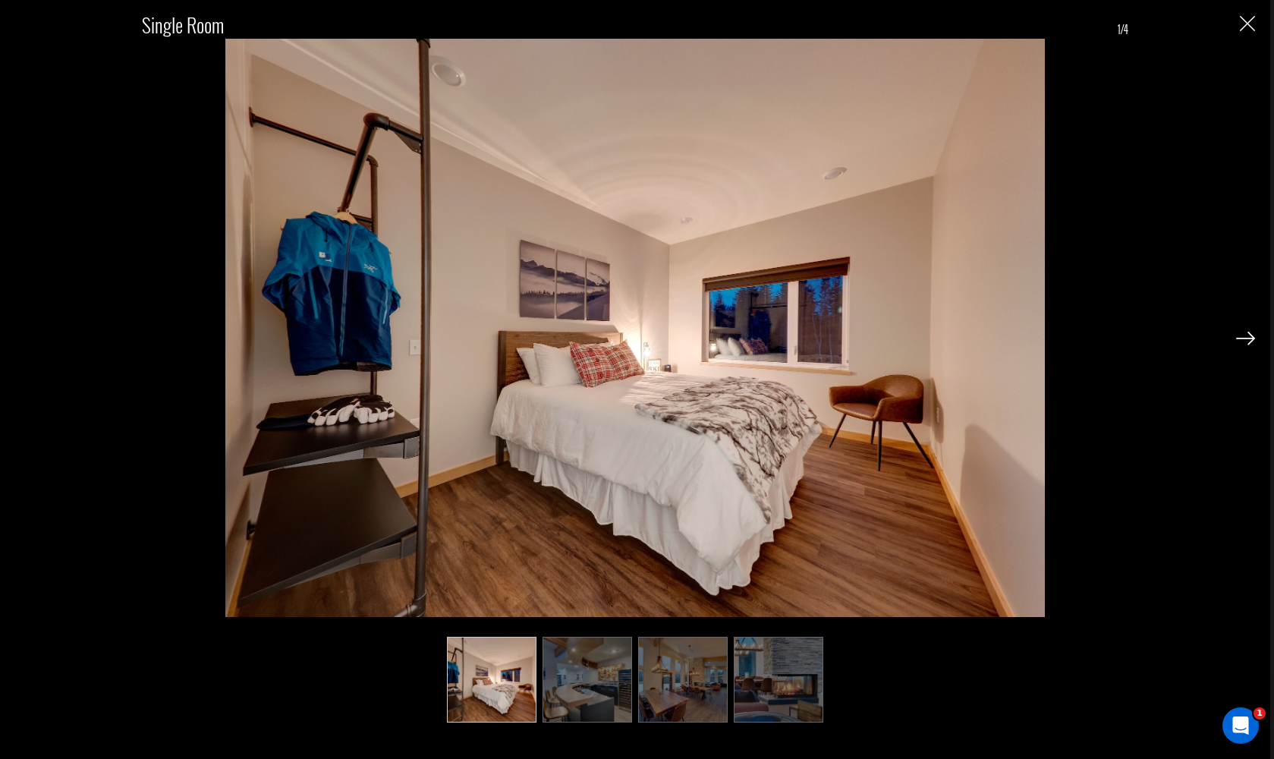
click at [1253, 340] on img at bounding box center [1245, 339] width 19 height 14
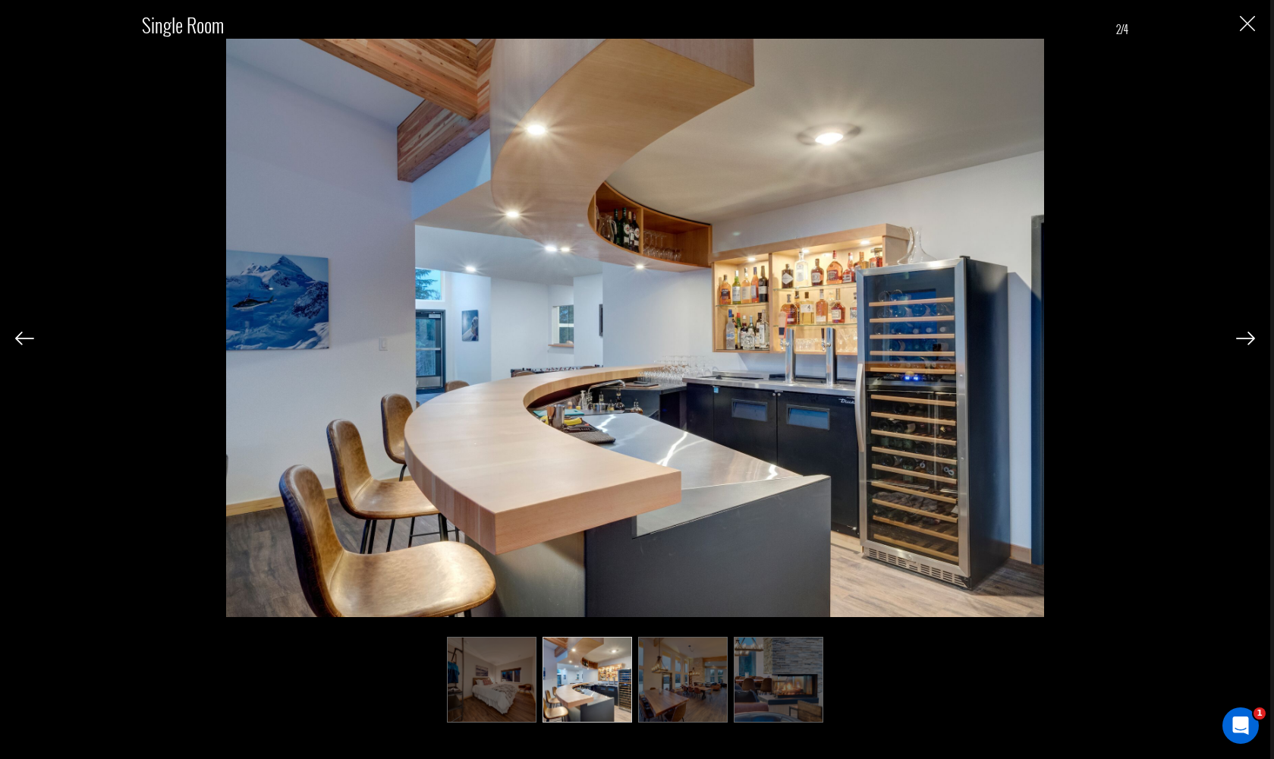
click at [1248, 341] on img at bounding box center [1245, 339] width 19 height 14
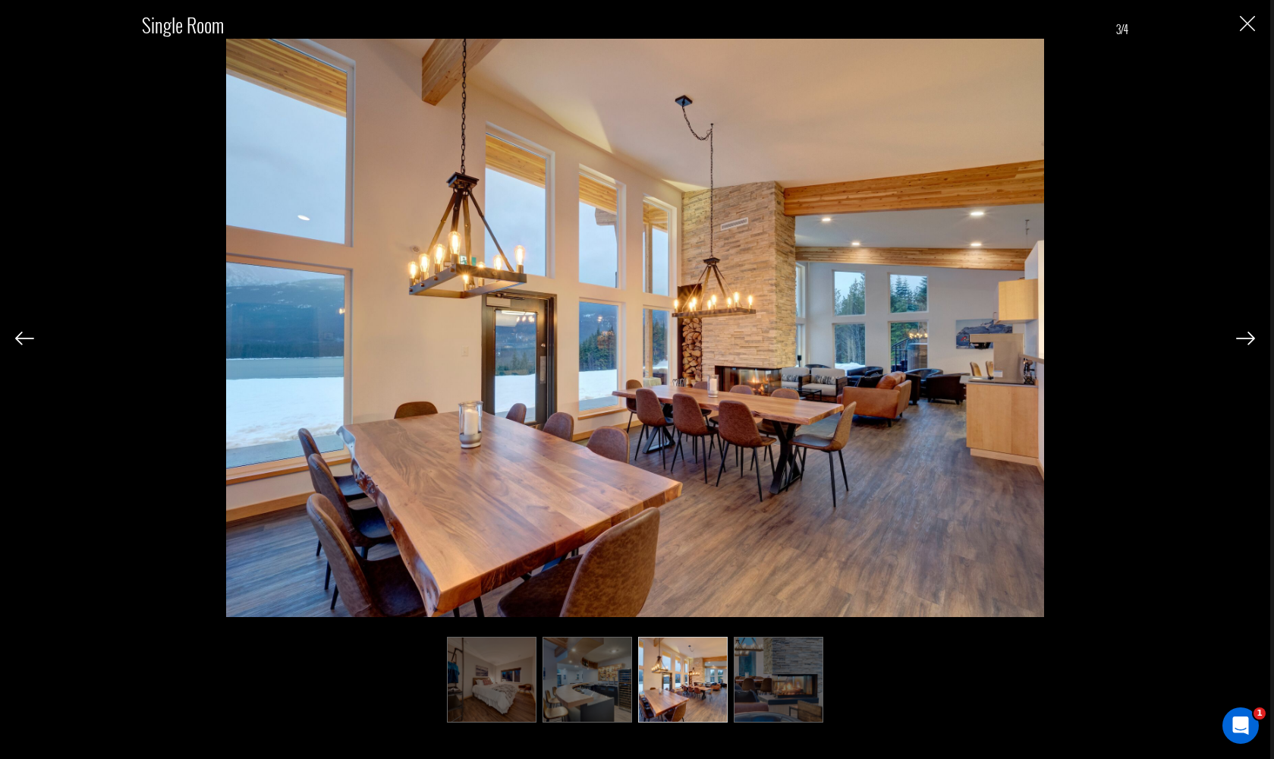
click at [1247, 341] on img at bounding box center [1245, 339] width 19 height 14
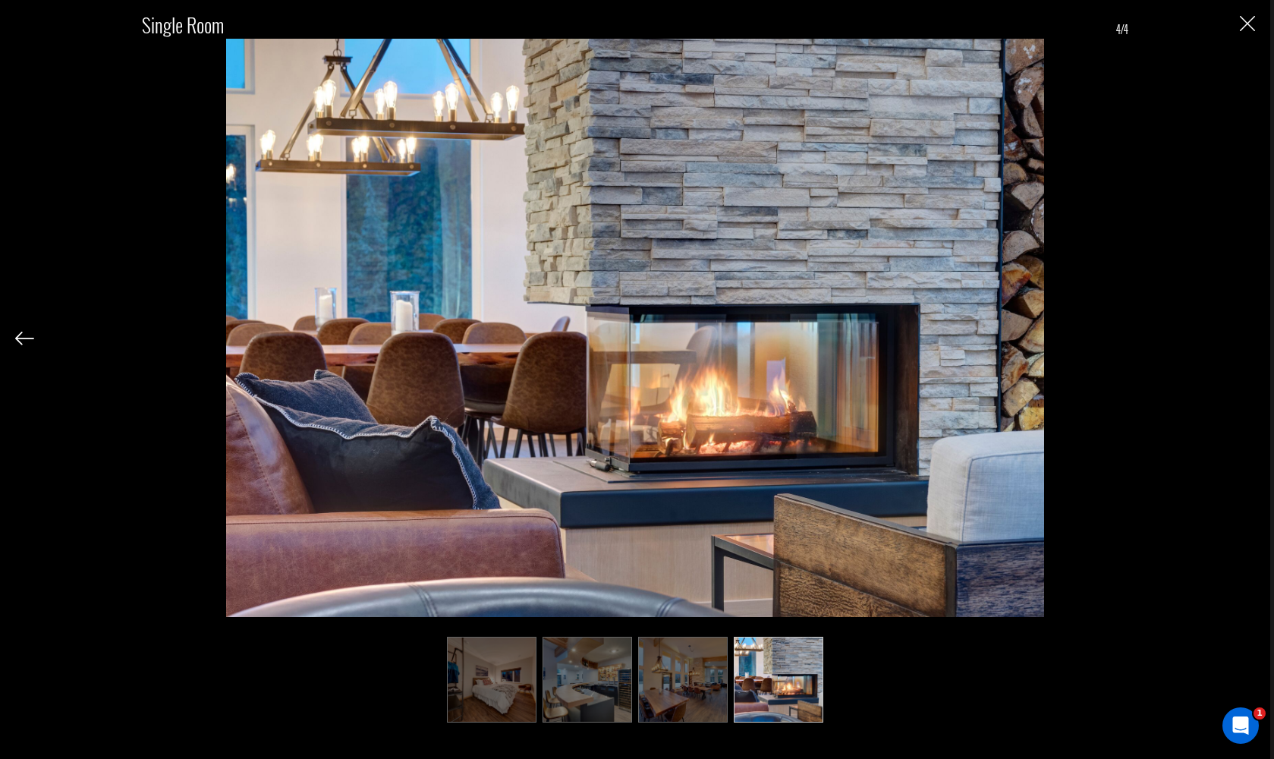
click at [1246, 341] on div "Single Room 4/4" at bounding box center [635, 360] width 1240 height 721
click at [1246, 29] on img "Close" at bounding box center [1247, 23] width 15 height 15
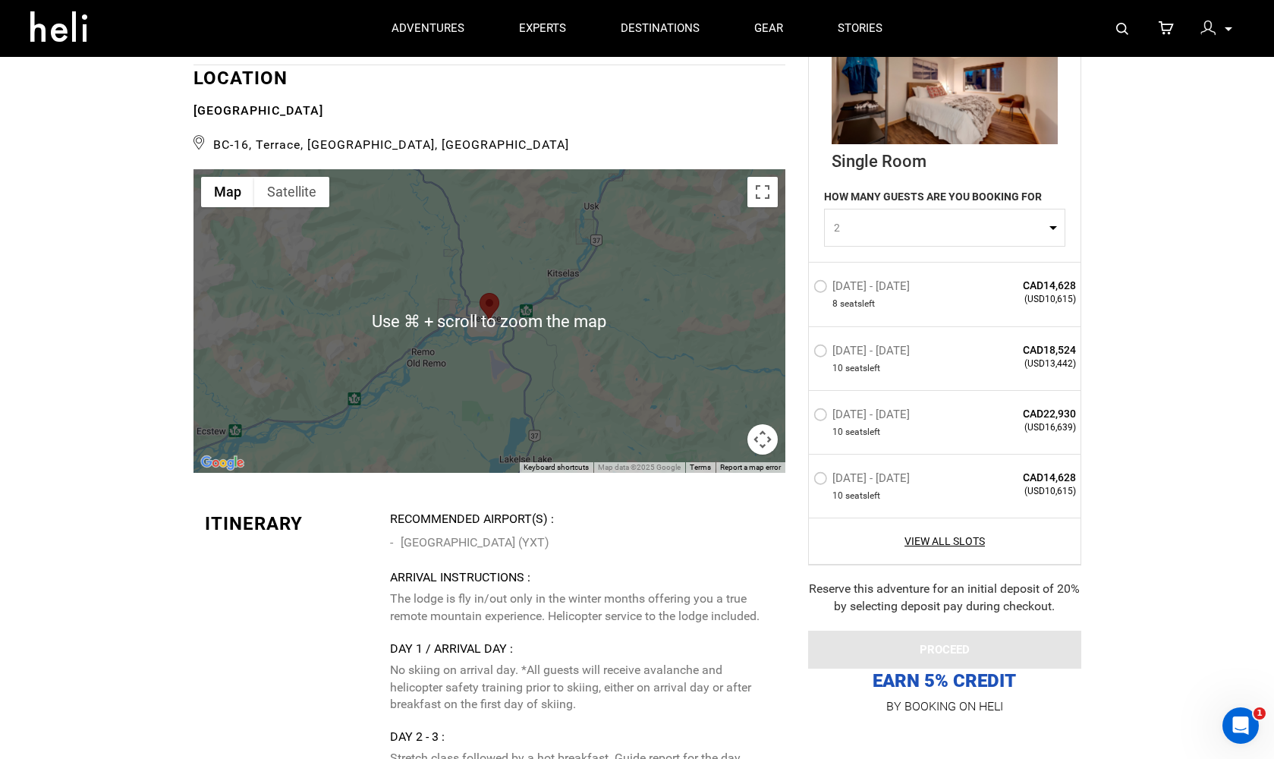
scroll to position [3695, 0]
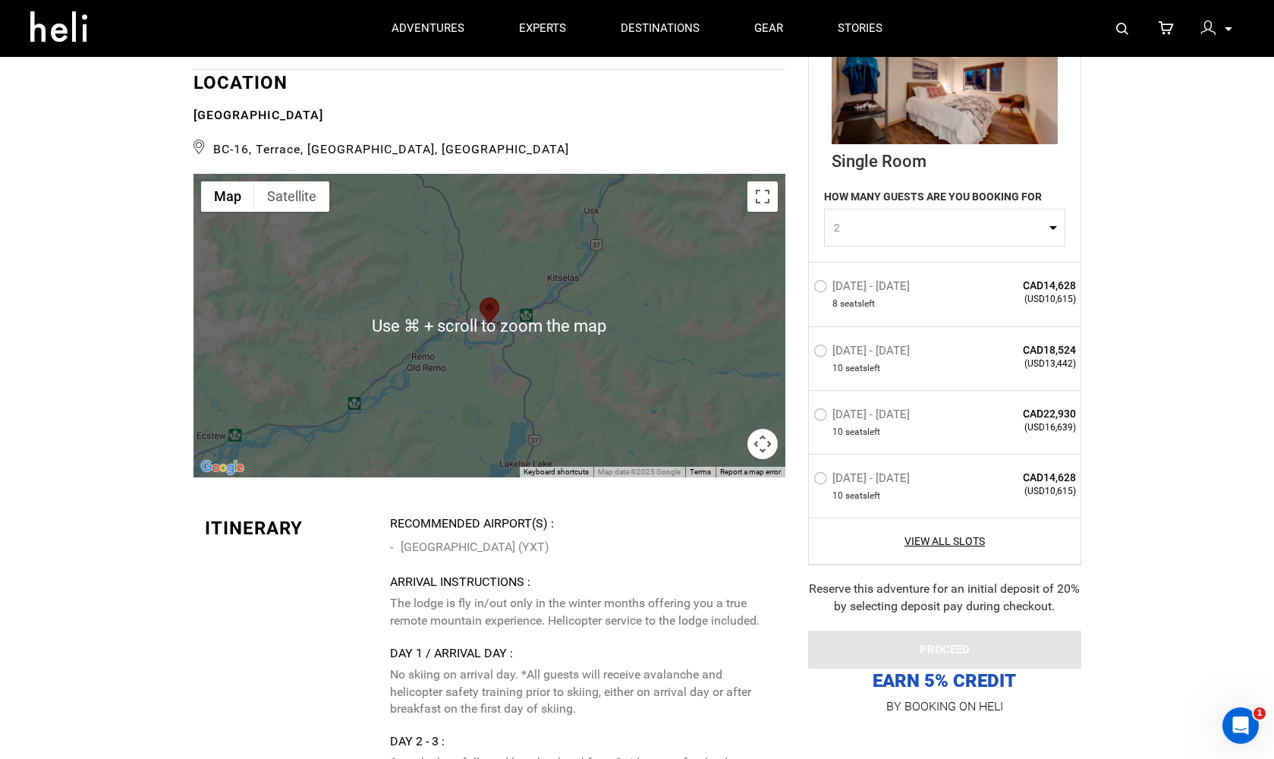
click at [770, 429] on button "Map camera controls" at bounding box center [763, 444] width 30 height 30
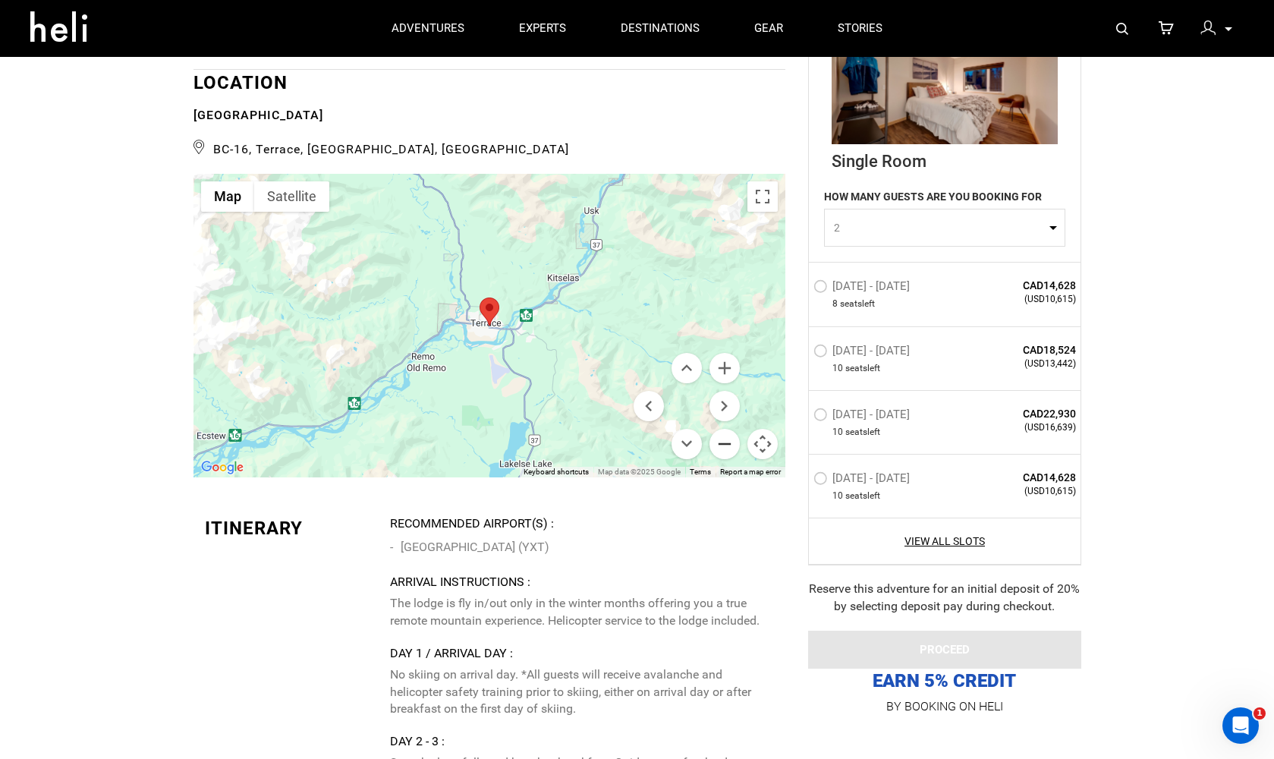
click at [723, 429] on button "Zoom out" at bounding box center [725, 444] width 30 height 30
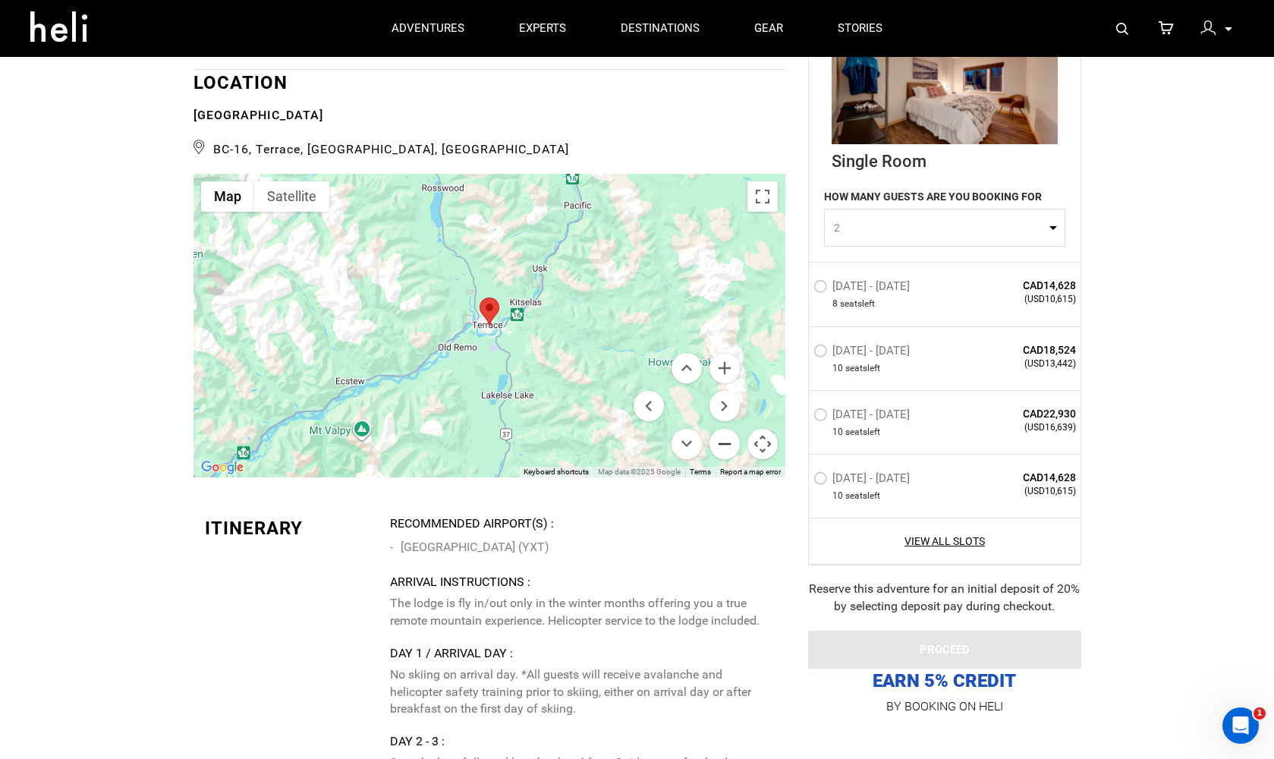
click at [723, 429] on button "Zoom out" at bounding box center [725, 444] width 30 height 30
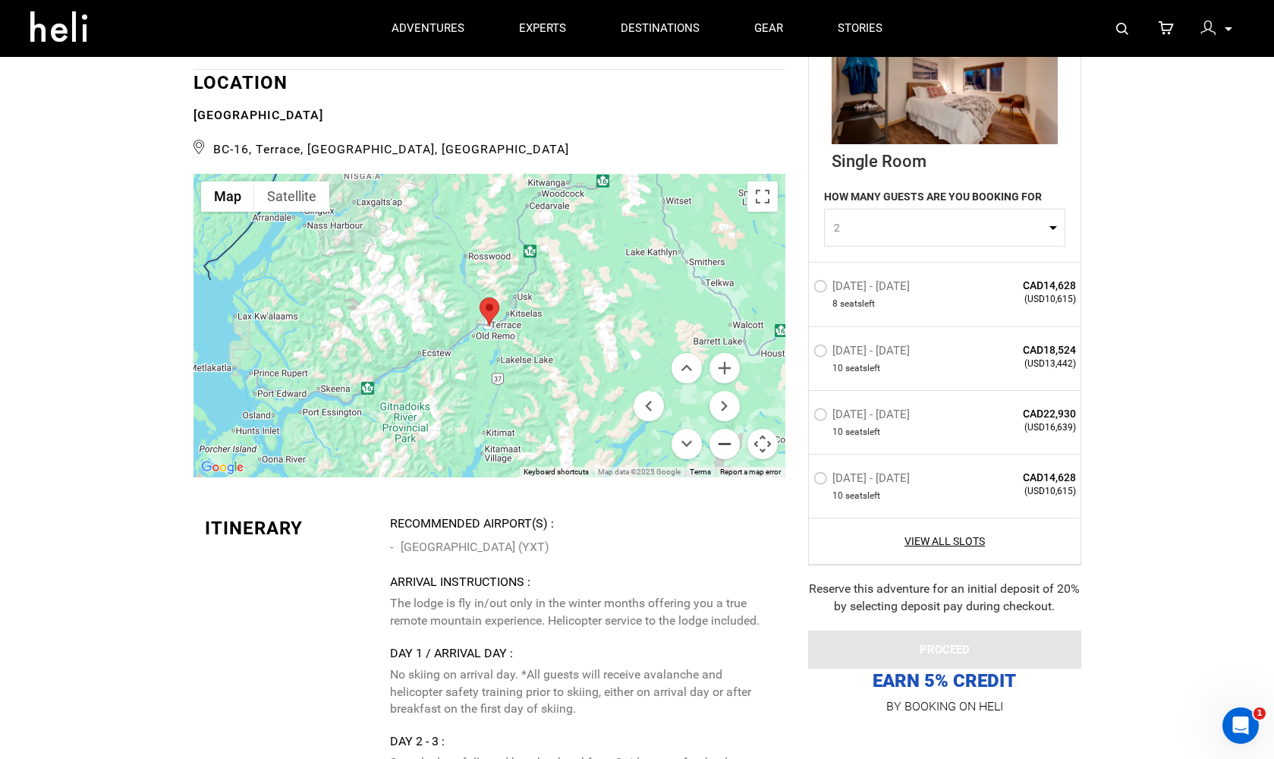
click at [723, 429] on button "Zoom out" at bounding box center [725, 444] width 30 height 30
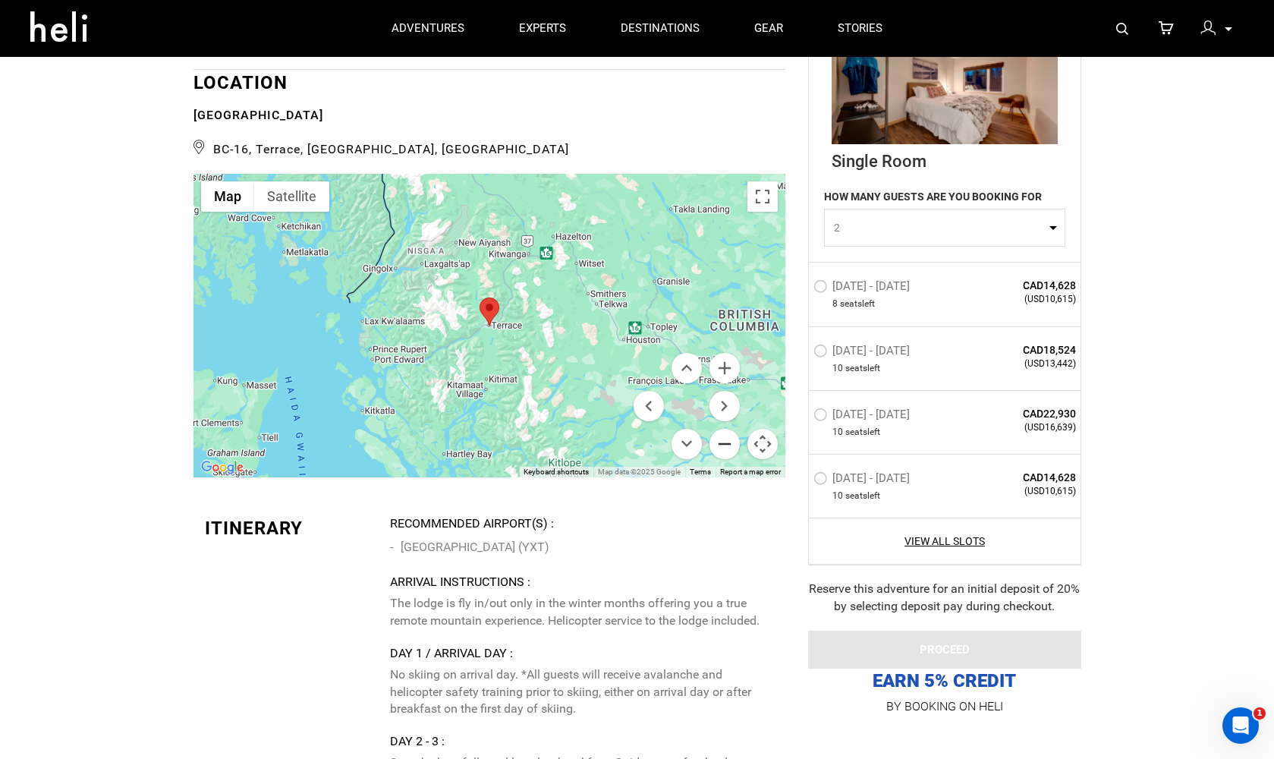
click at [723, 429] on button "Zoom out" at bounding box center [725, 444] width 30 height 30
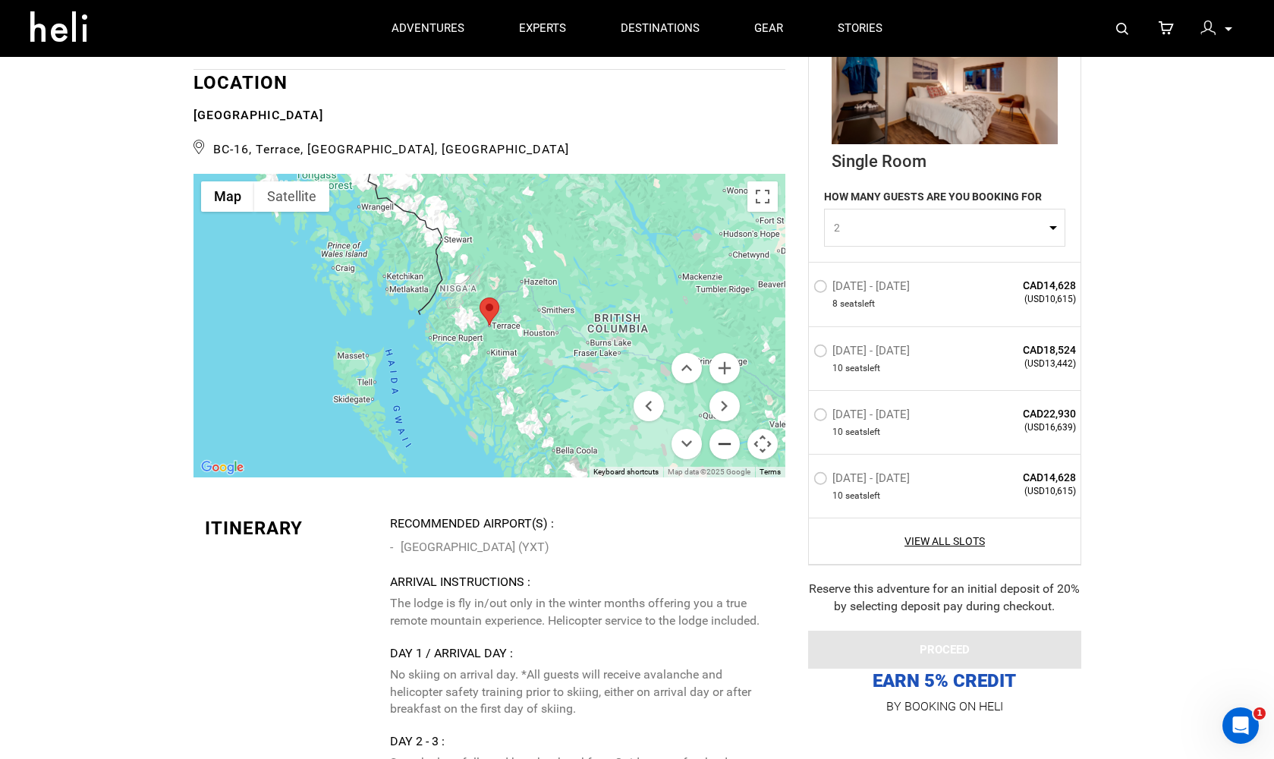
click at [723, 429] on button "Zoom out" at bounding box center [725, 444] width 30 height 30
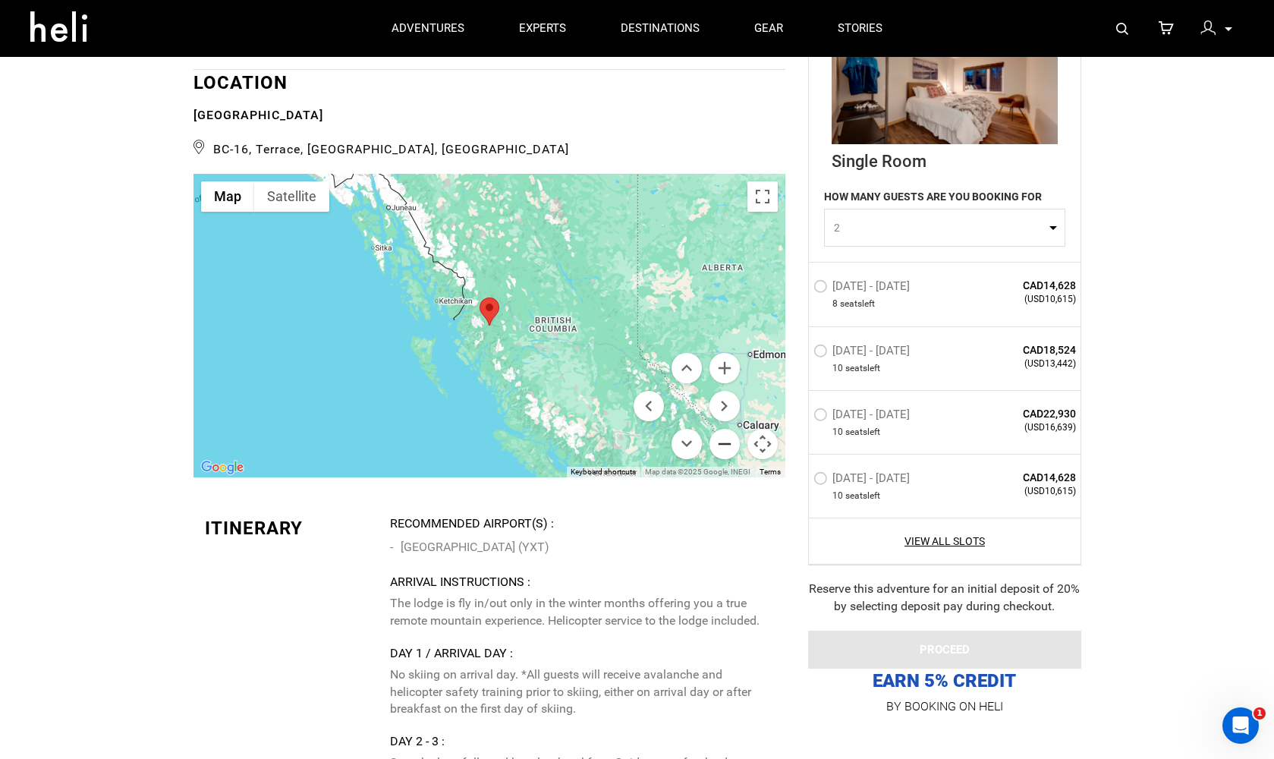
click at [723, 429] on button "Zoom out" at bounding box center [725, 444] width 30 height 30
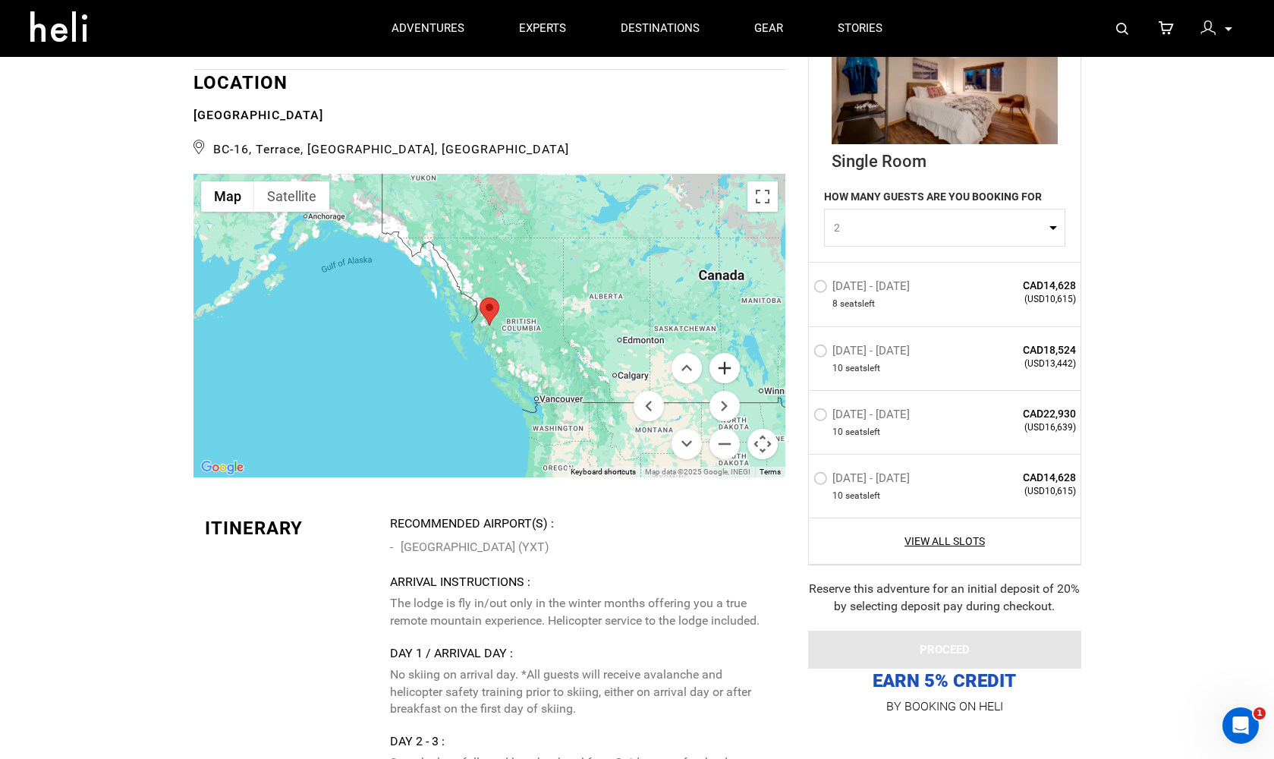
click at [727, 353] on button "Zoom in" at bounding box center [725, 368] width 30 height 30
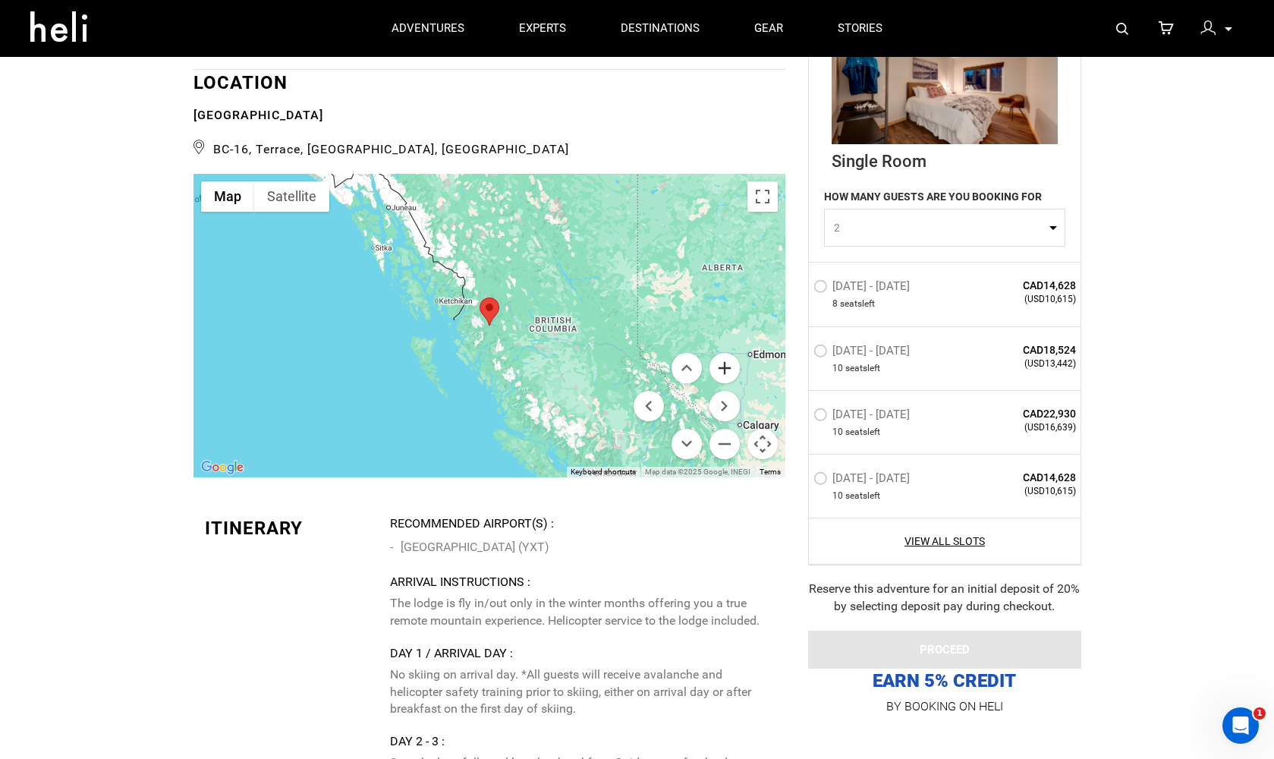
click at [727, 353] on button "Zoom in" at bounding box center [725, 368] width 30 height 30
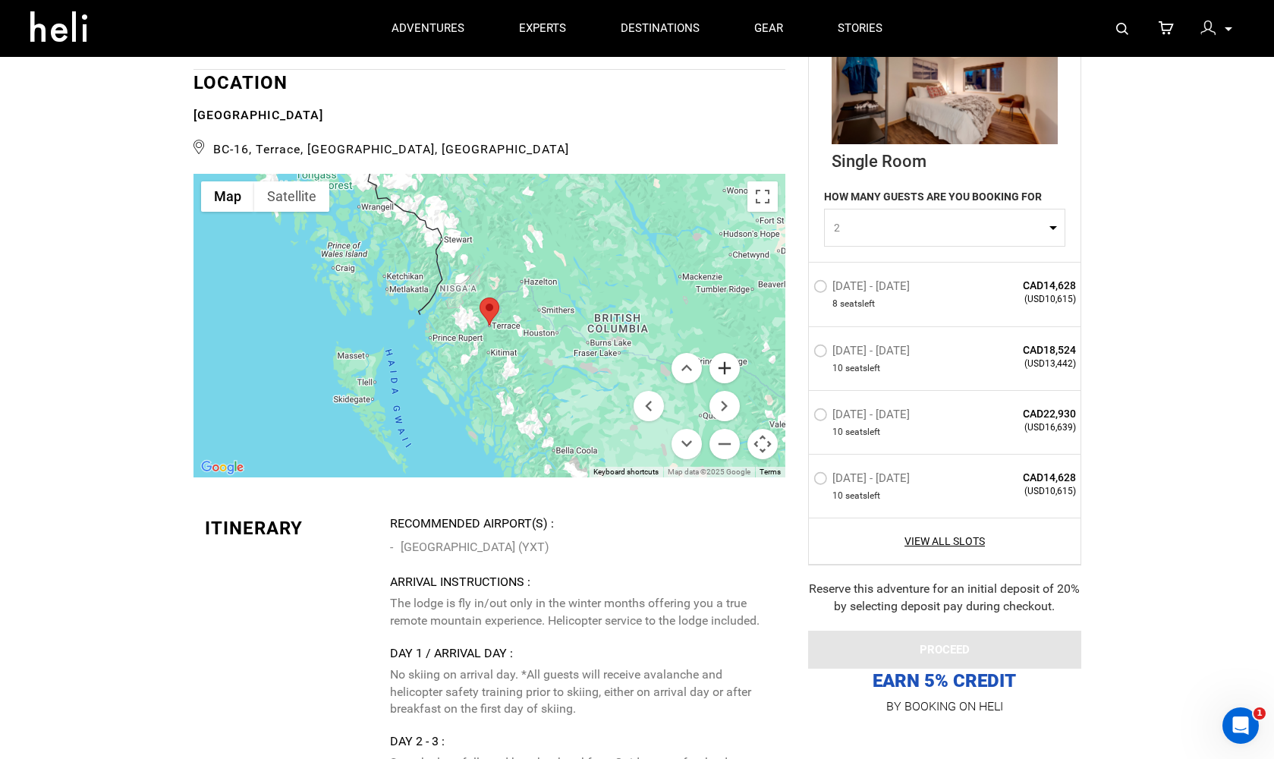
click at [727, 353] on button "Zoom in" at bounding box center [725, 368] width 30 height 30
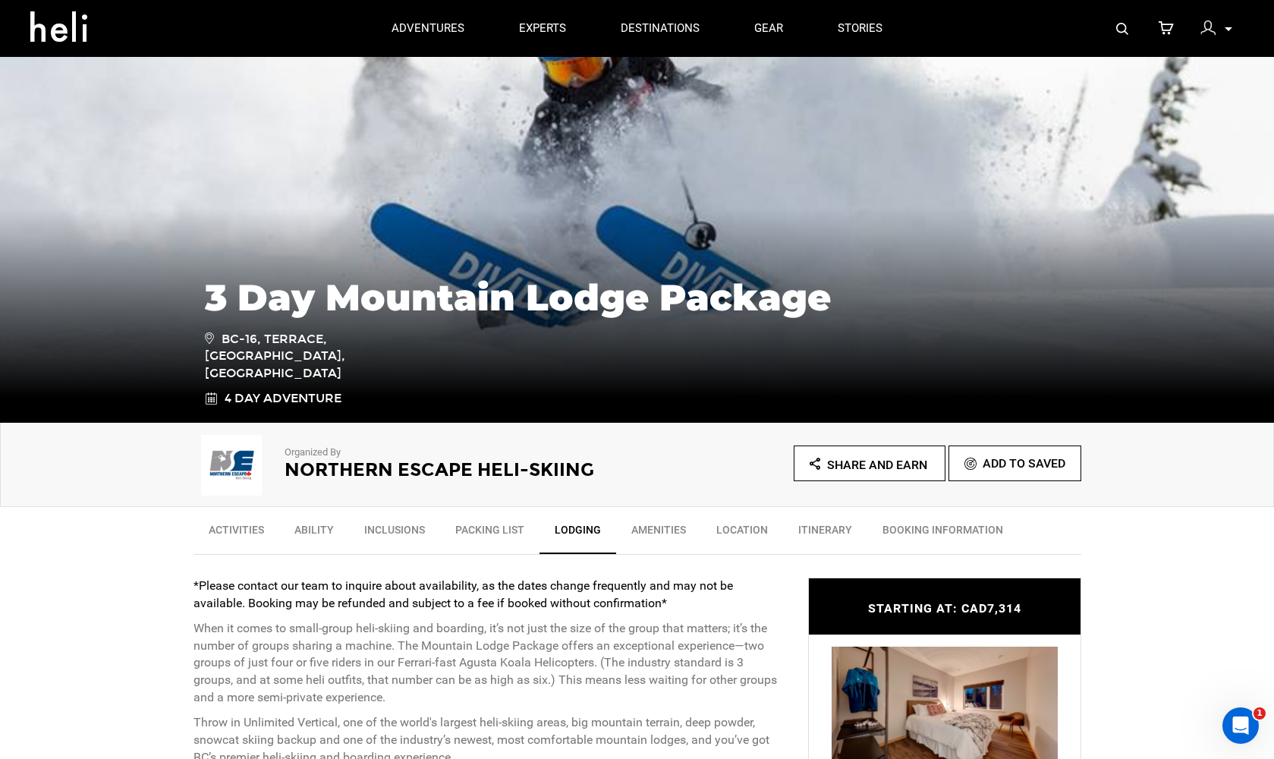
scroll to position [80, 0]
